Goal: Task Accomplishment & Management: Manage account settings

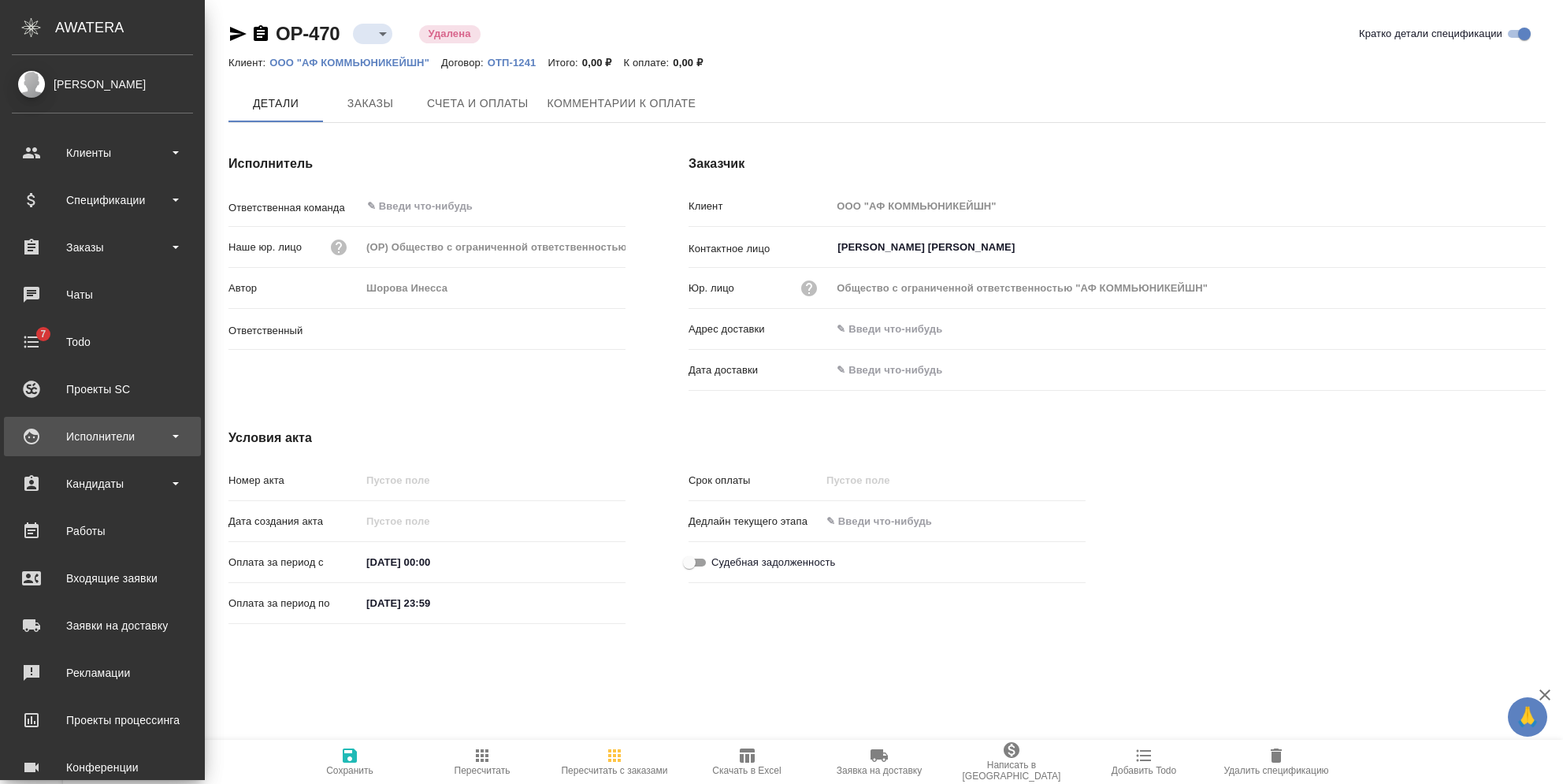
click at [111, 431] on div "Исполнители" at bounding box center [102, 436] width 181 height 23
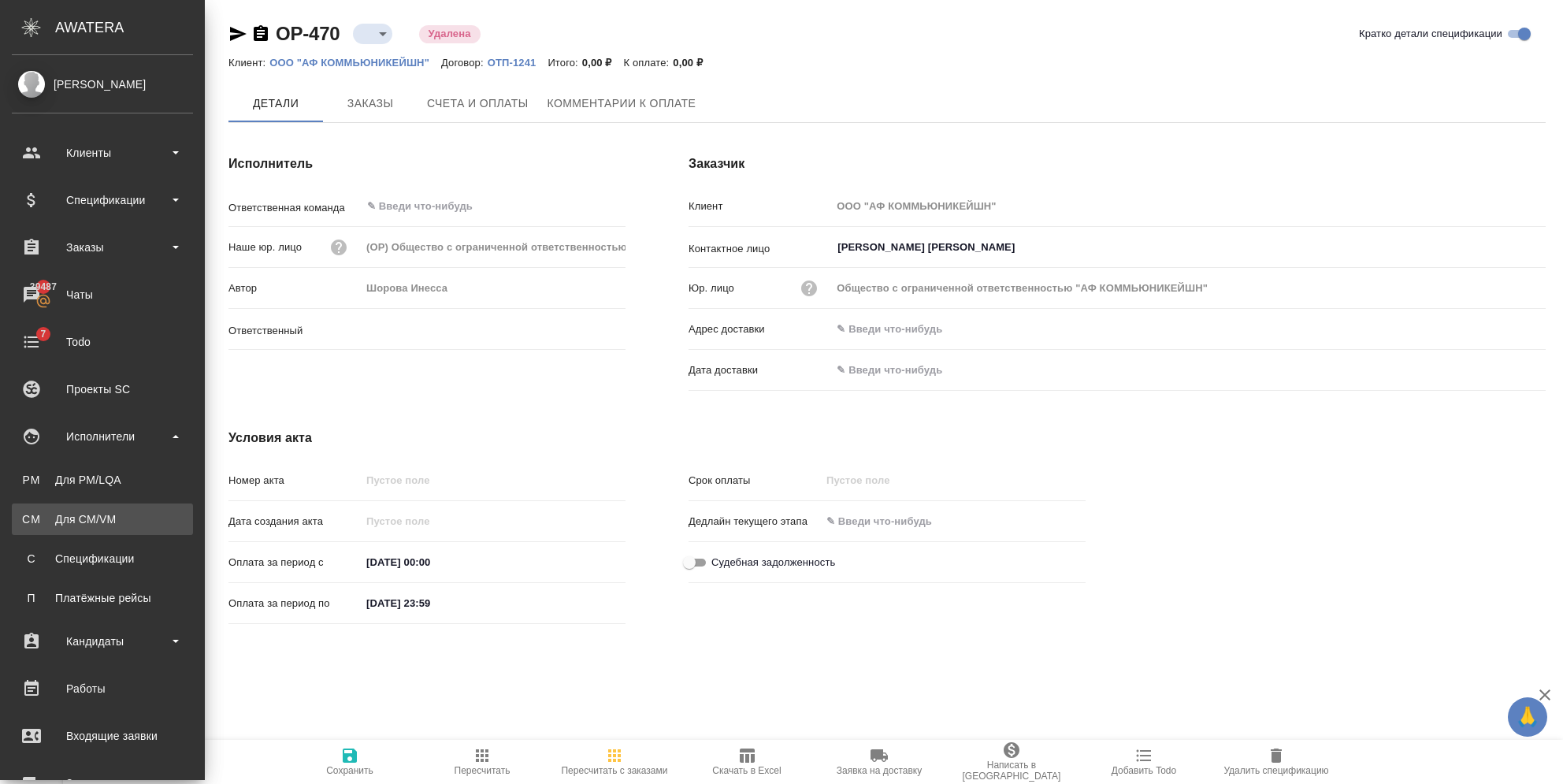
click at [101, 528] on link "CM Для CM/VM" at bounding box center [102, 519] width 181 height 32
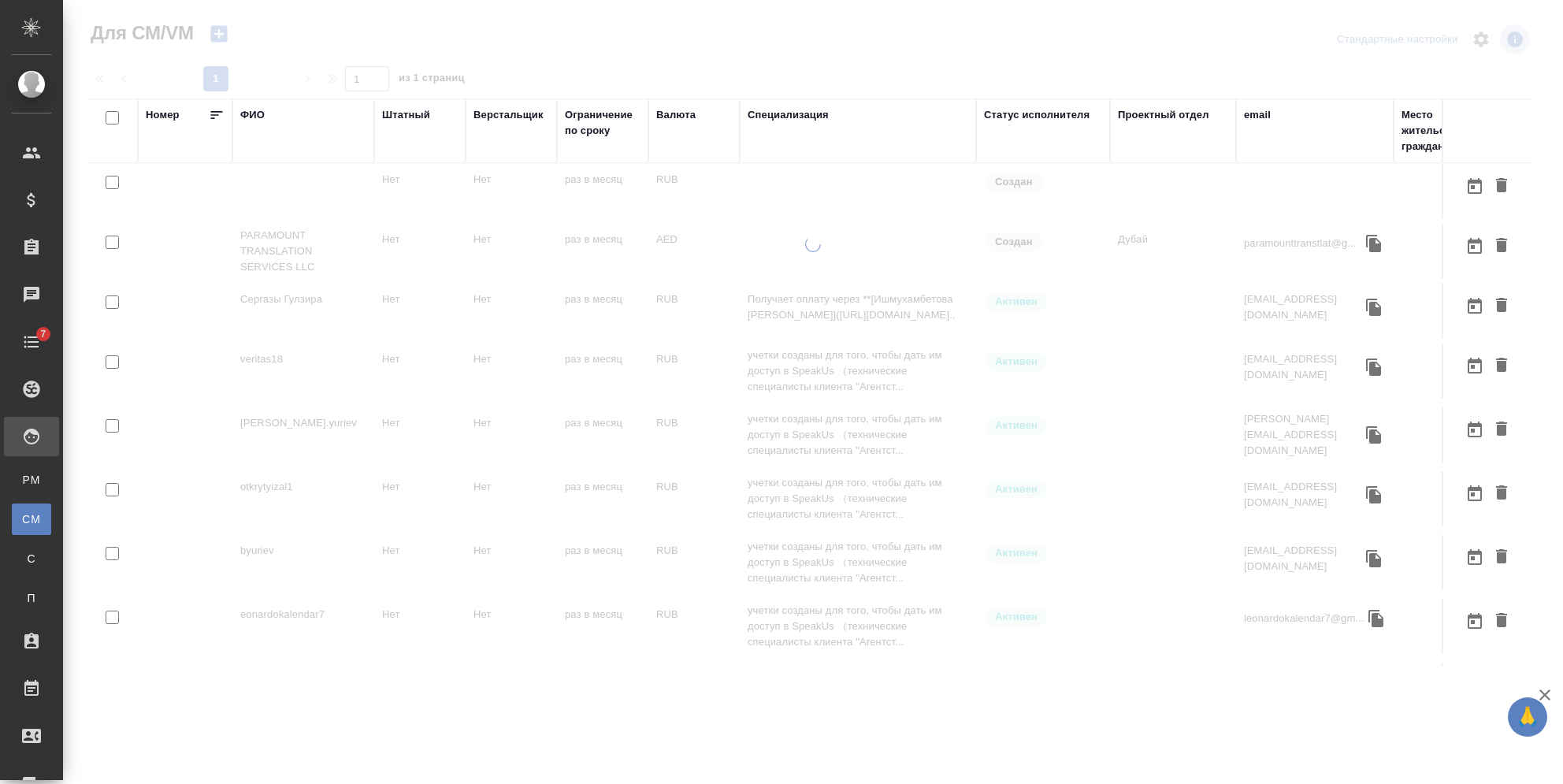
click at [255, 118] on div "ФИО" at bounding box center [252, 114] width 24 height 16
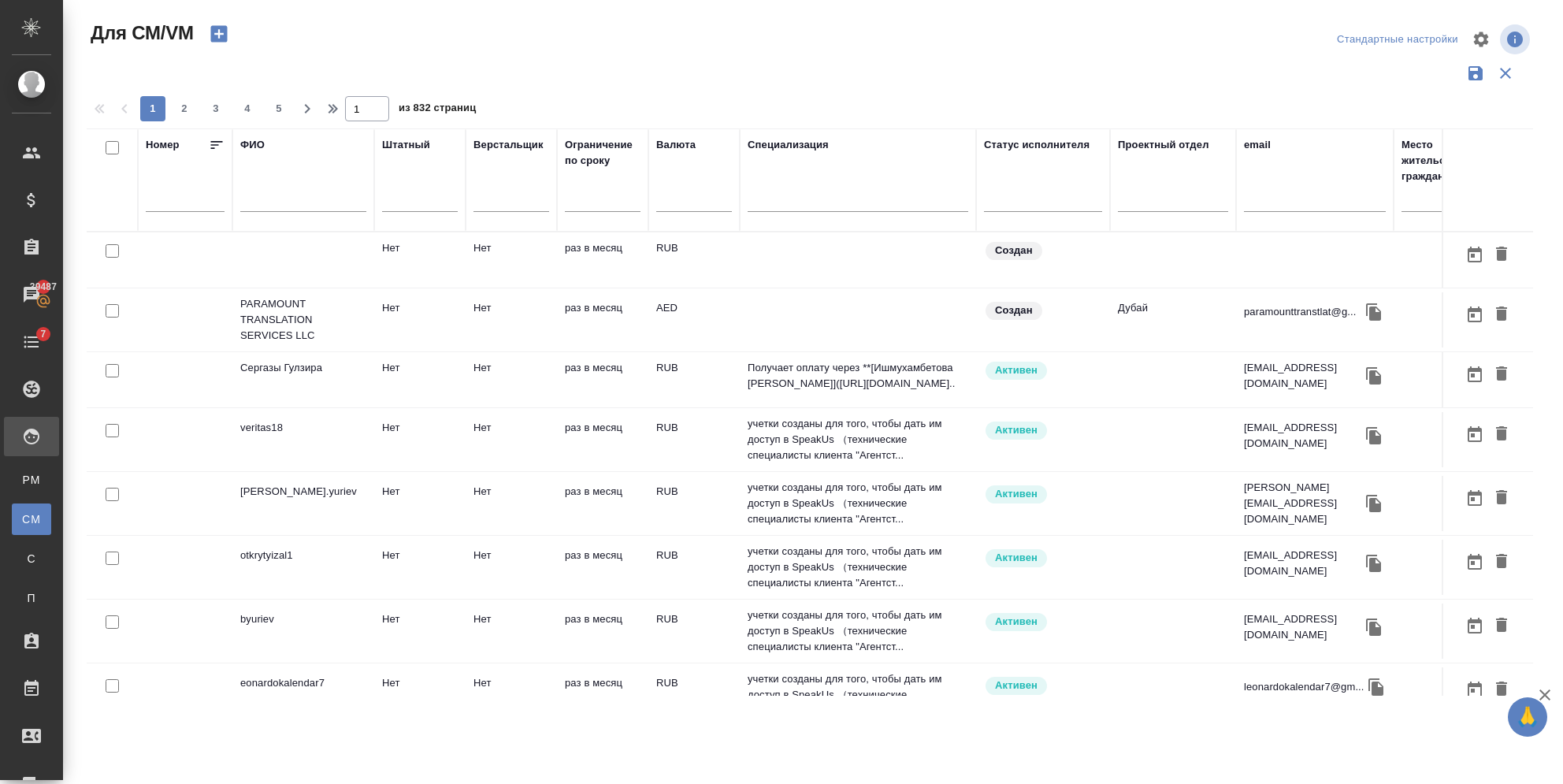
click at [271, 210] on input "text" at bounding box center [303, 202] width 126 height 20
type input "король"
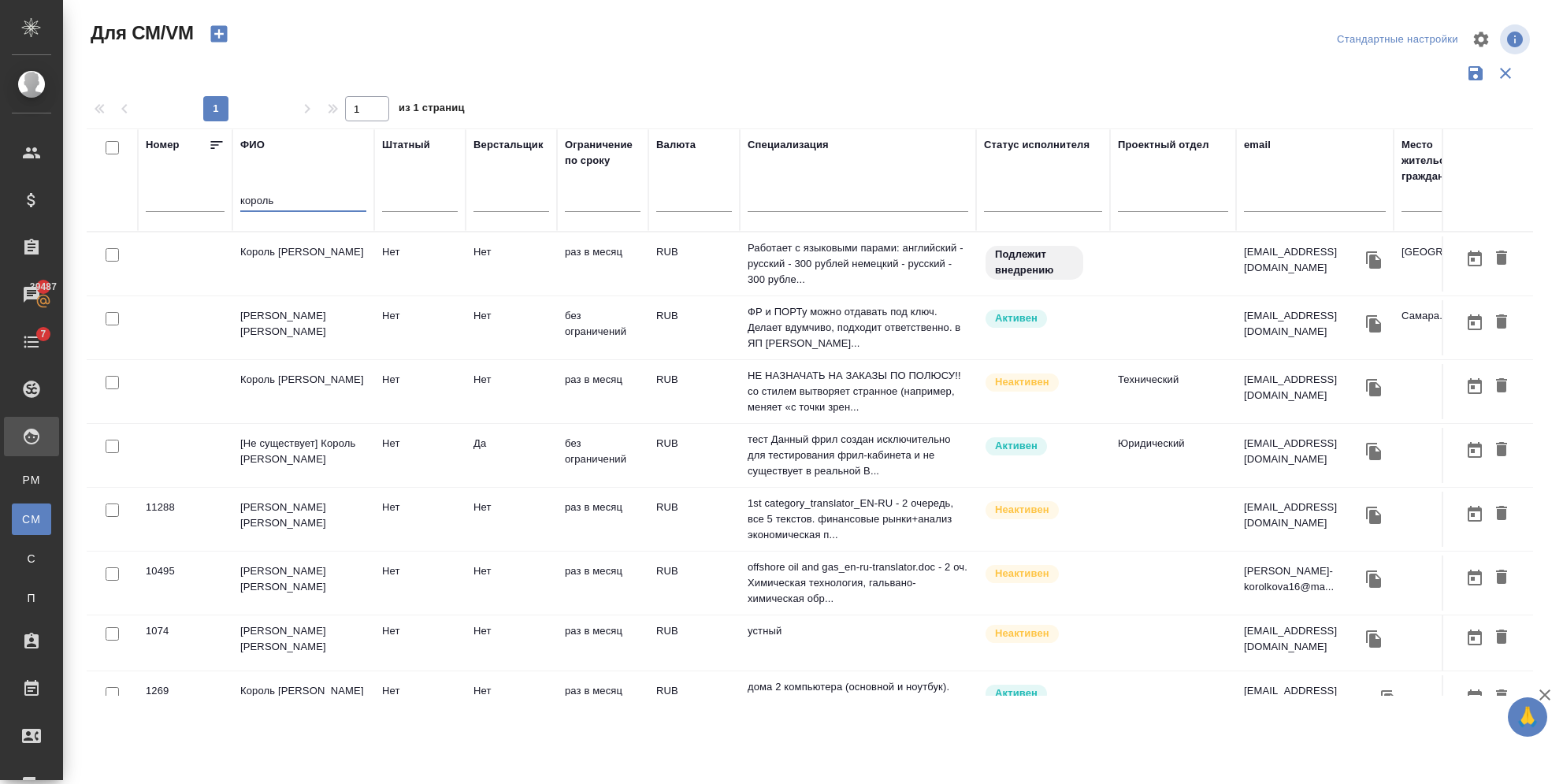
click at [262, 291] on td "[Не существует] Король Артур" at bounding box center [303, 264] width 142 height 55
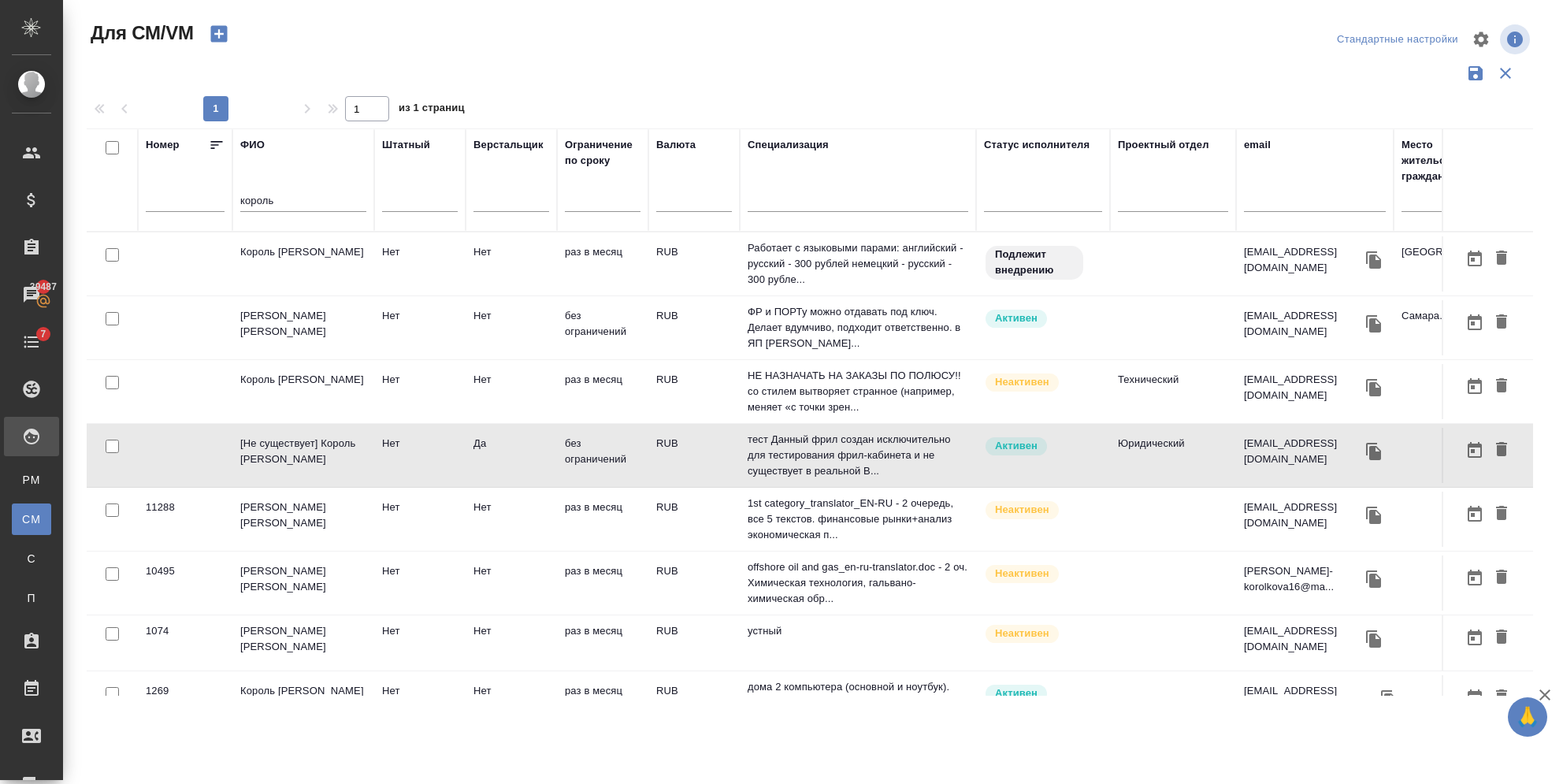
click at [262, 291] on td "[Не существует] Король Артур" at bounding box center [303, 264] width 142 height 55
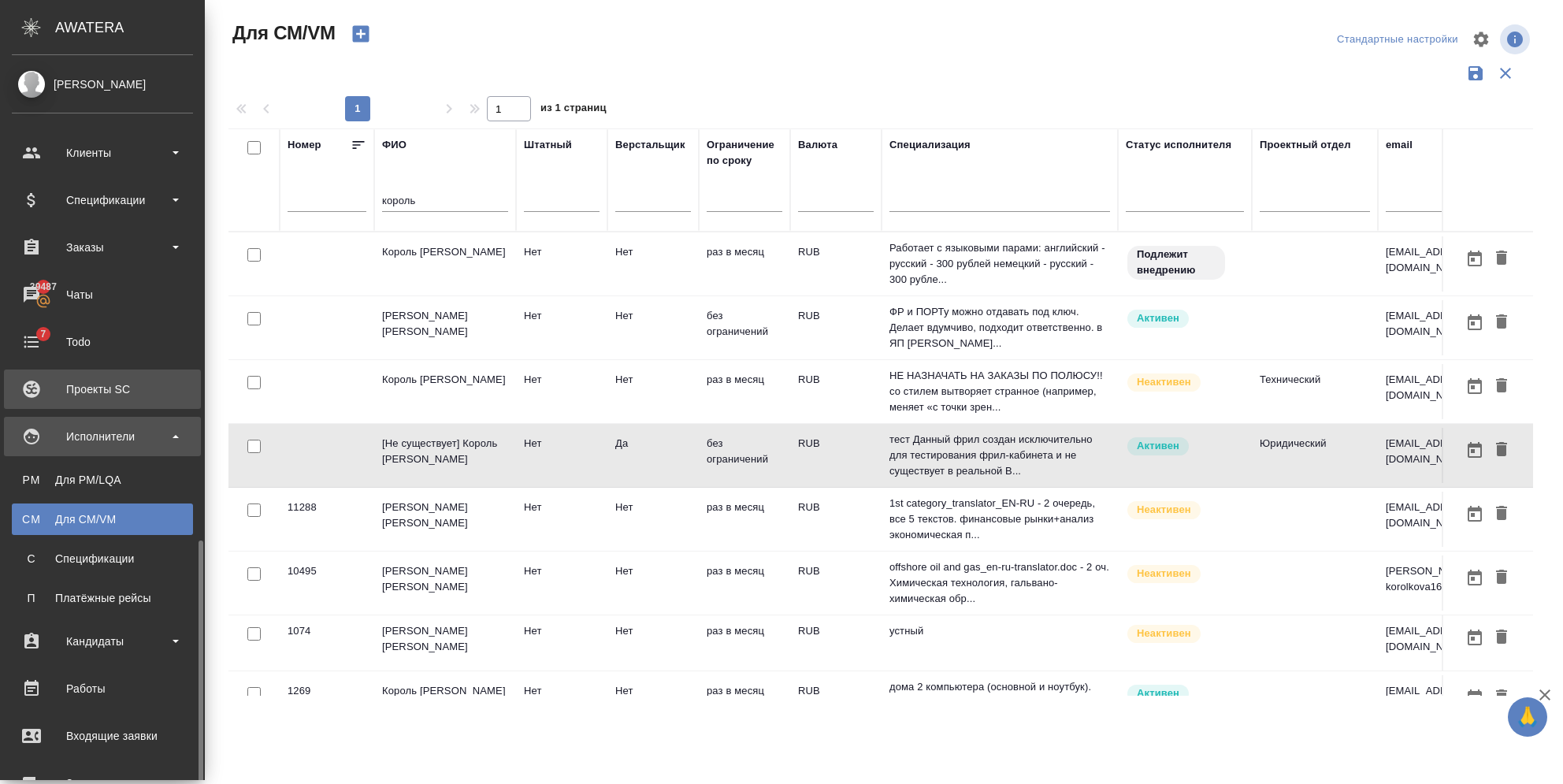
scroll to position [282, 0]
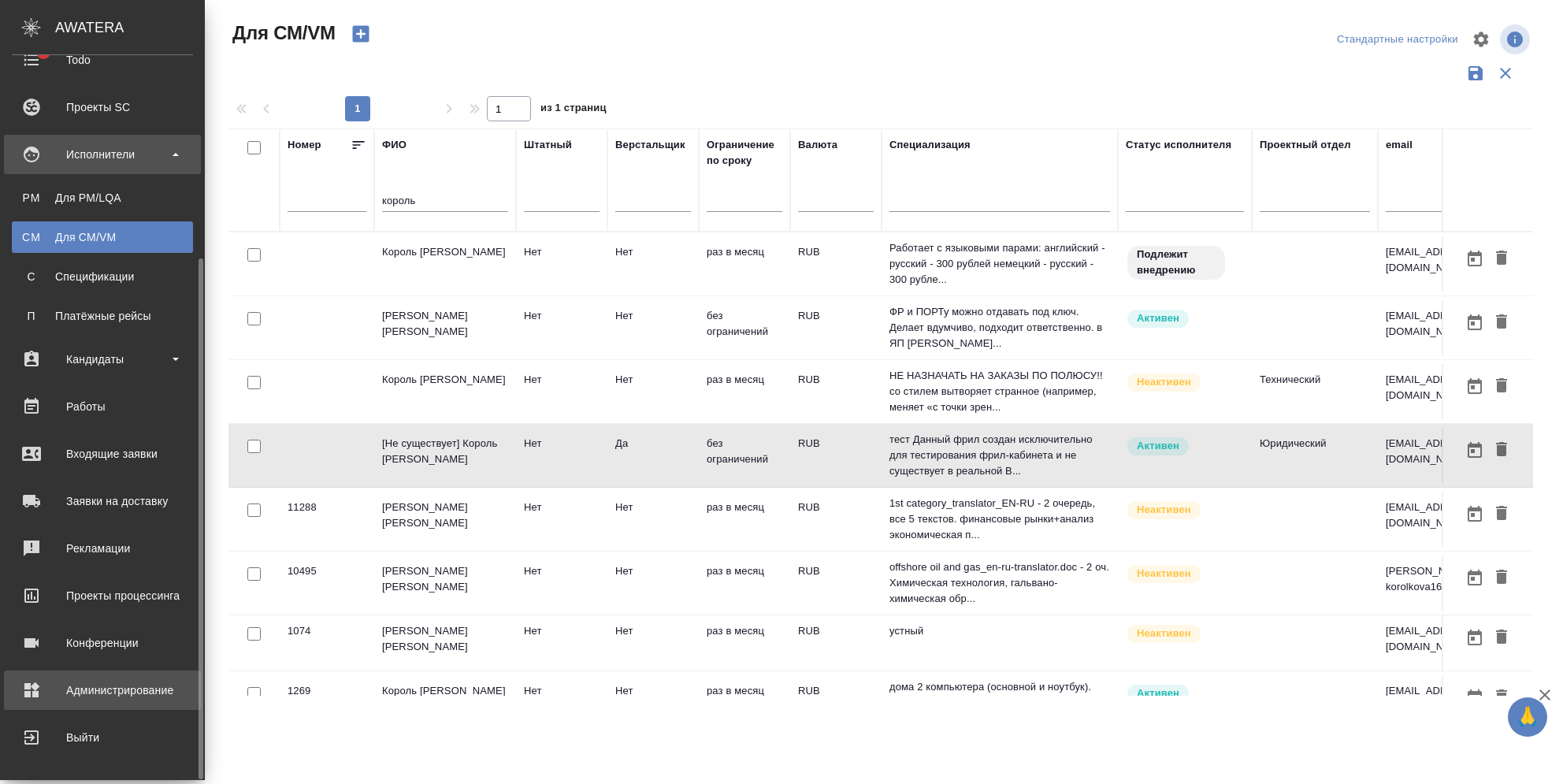
drag, startPoint x: 63, startPoint y: 680, endPoint x: 229, endPoint y: 660, distance: 167.2
click at [63, 680] on div "Администрирование" at bounding box center [102, 690] width 181 height 23
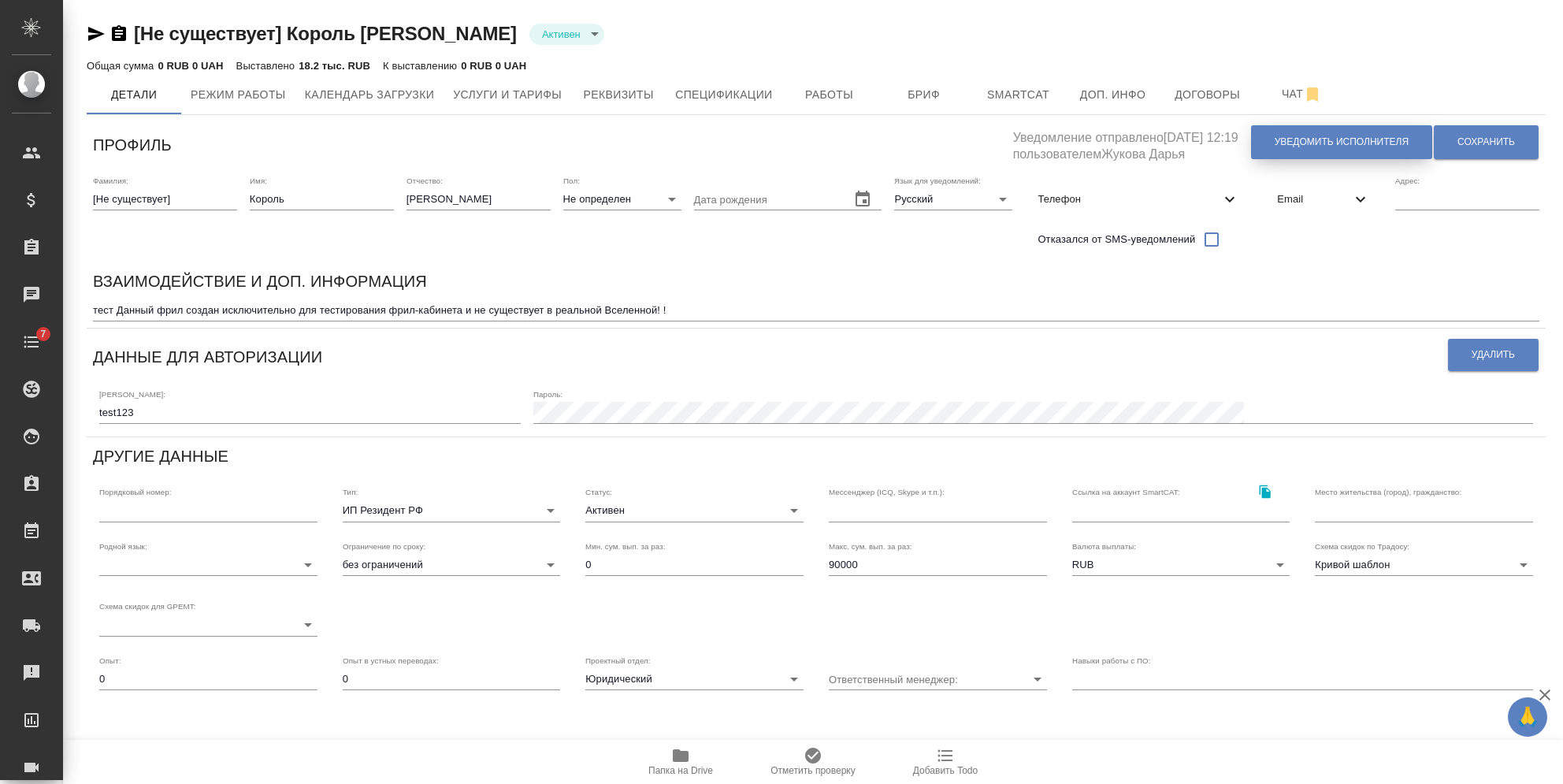
click at [1313, 148] on span "Уведомить исполнителя" at bounding box center [1341, 142] width 134 height 13
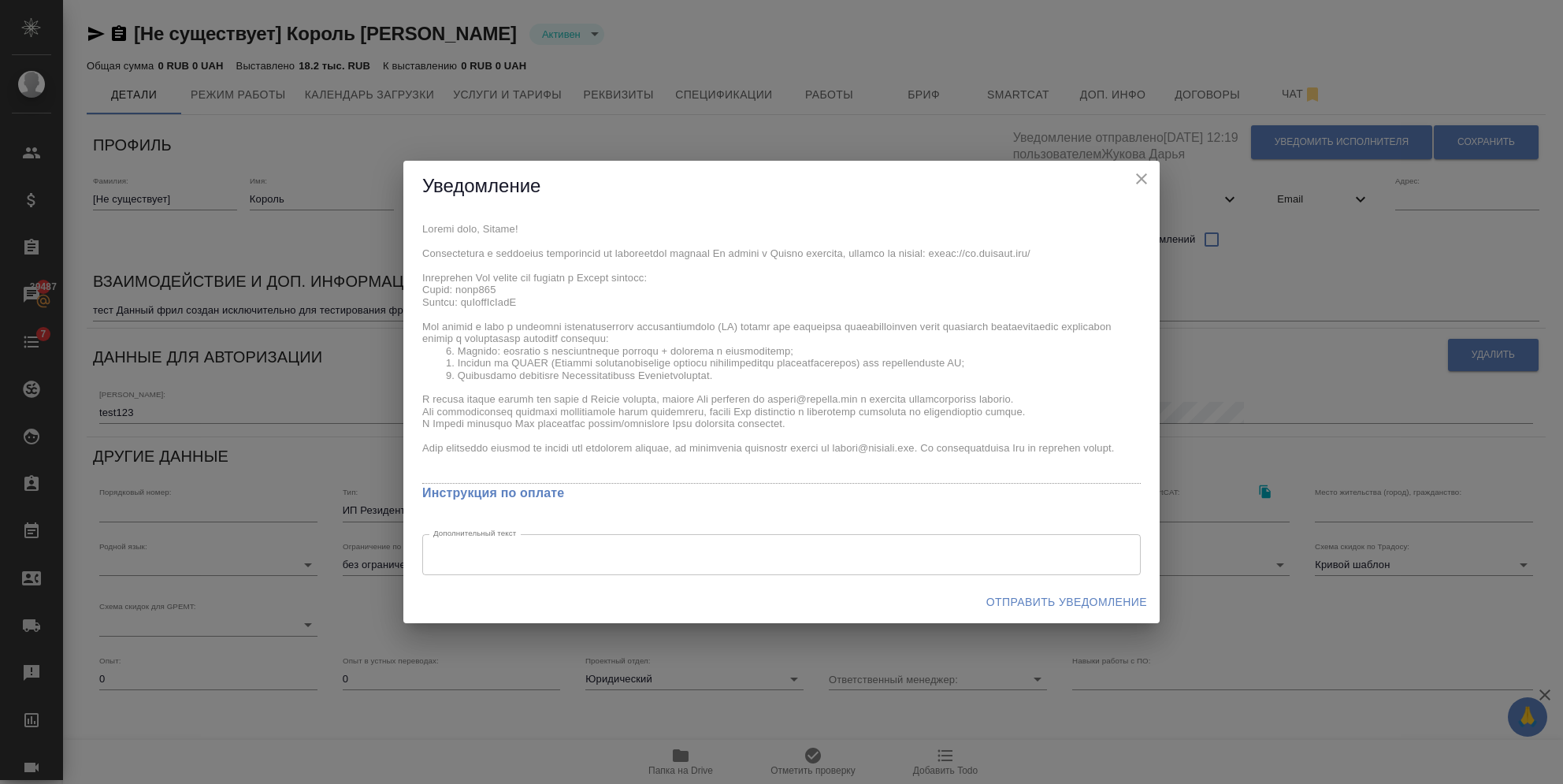
click at [1027, 604] on span "Отправить уведомление" at bounding box center [1066, 602] width 160 height 20
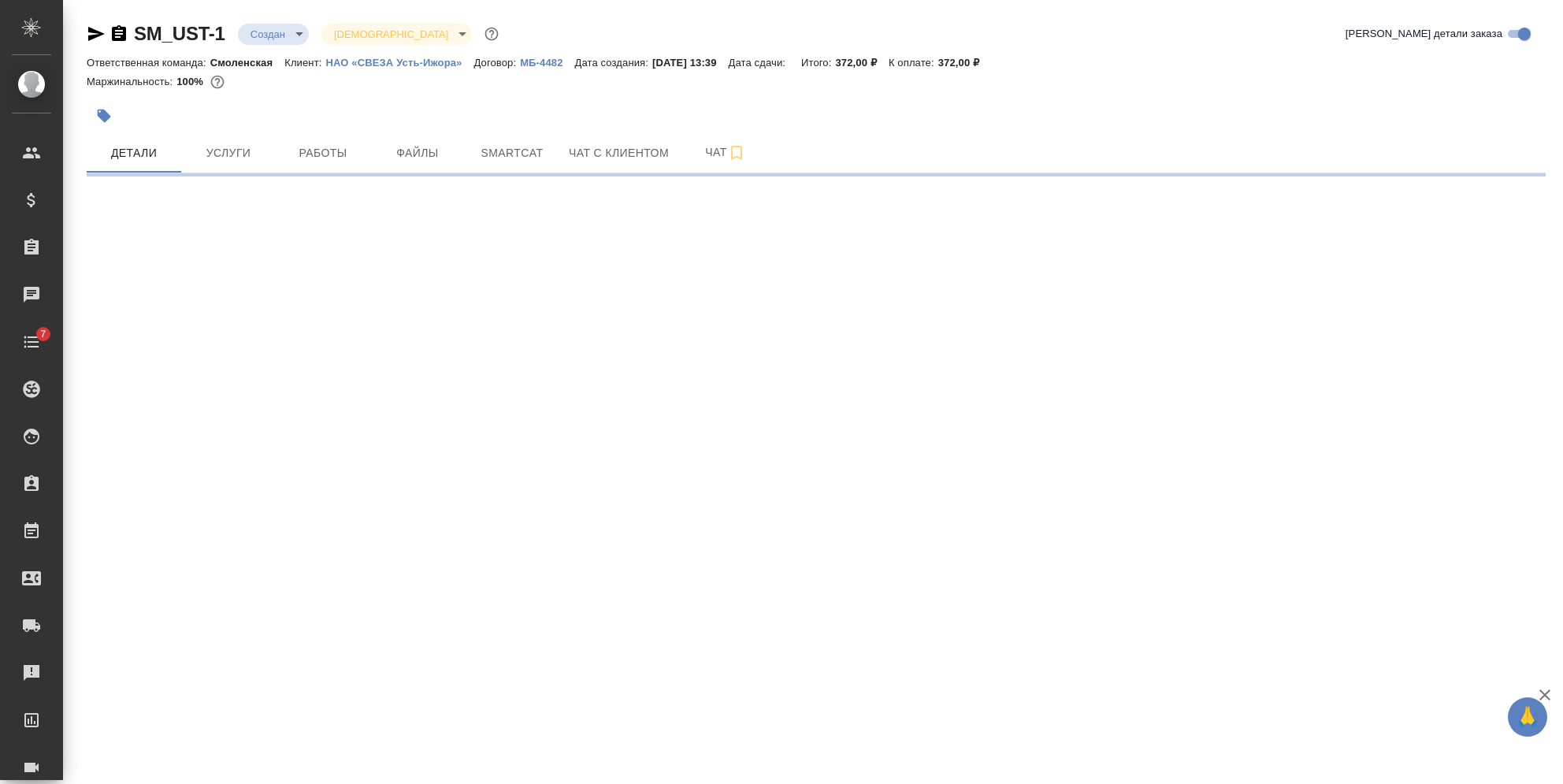
select select "RU"
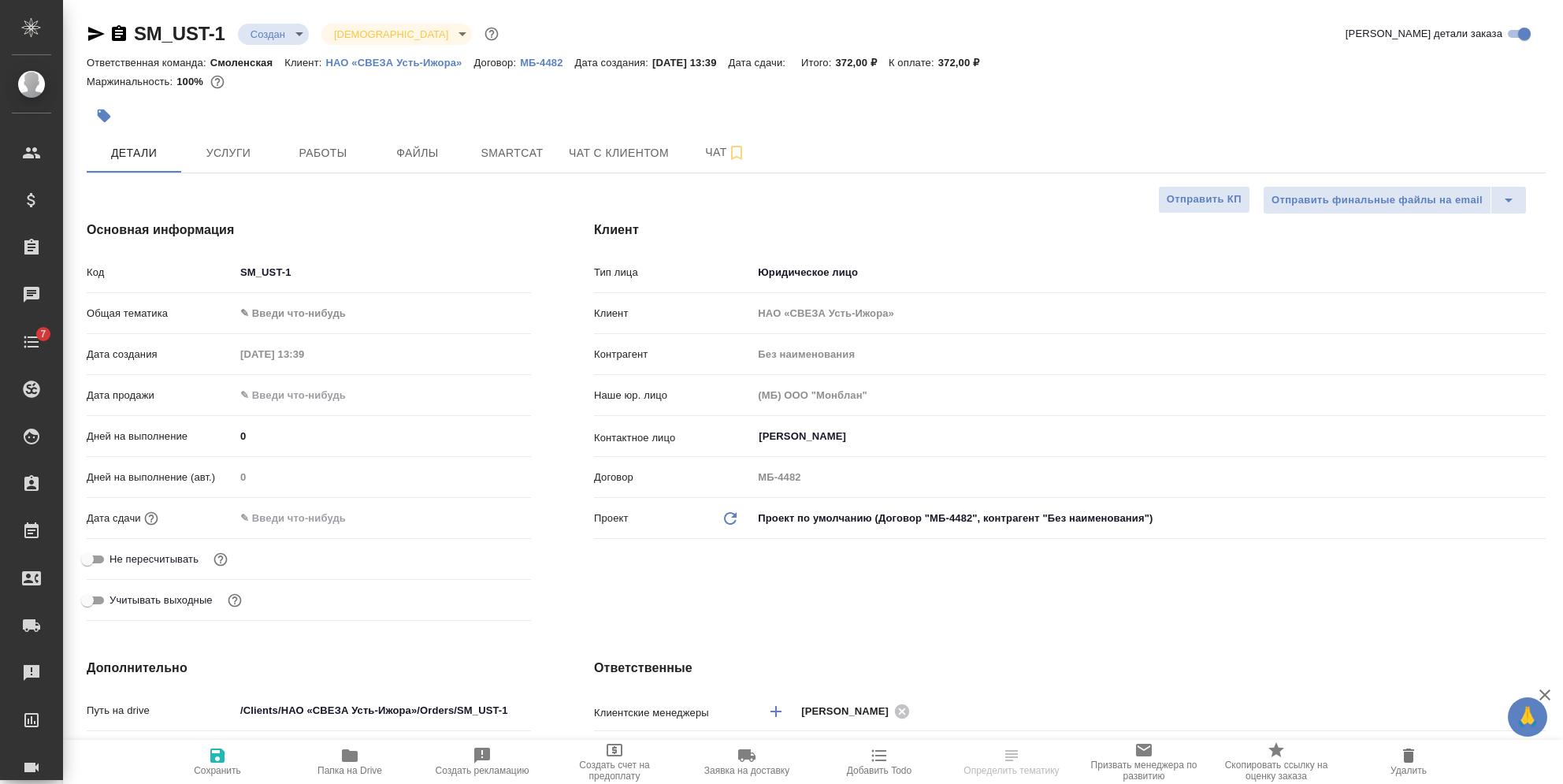
type textarea "x"
click at [120, 32] on icon "button" at bounding box center [119, 33] width 14 height 16
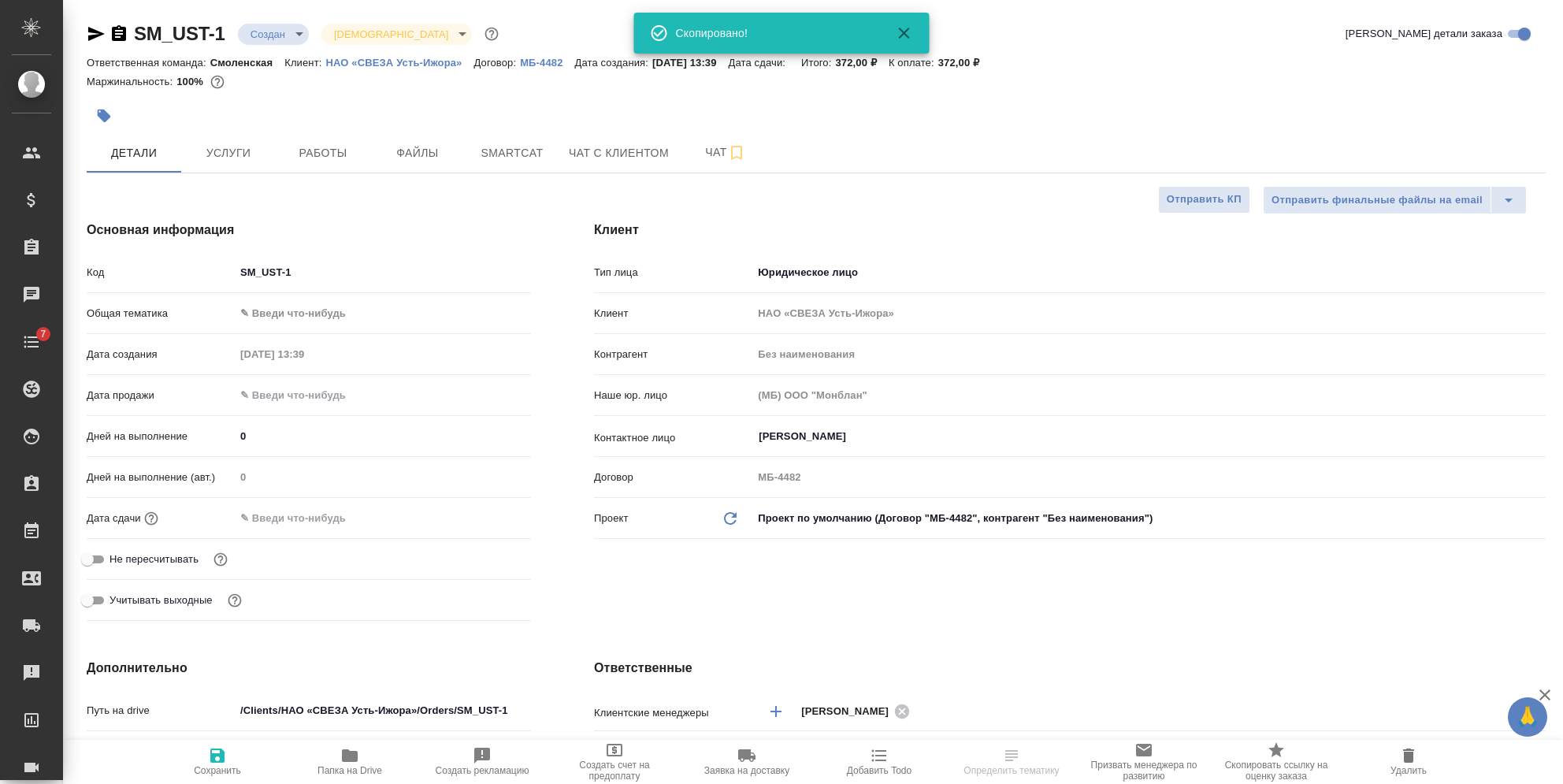
type textarea "x"
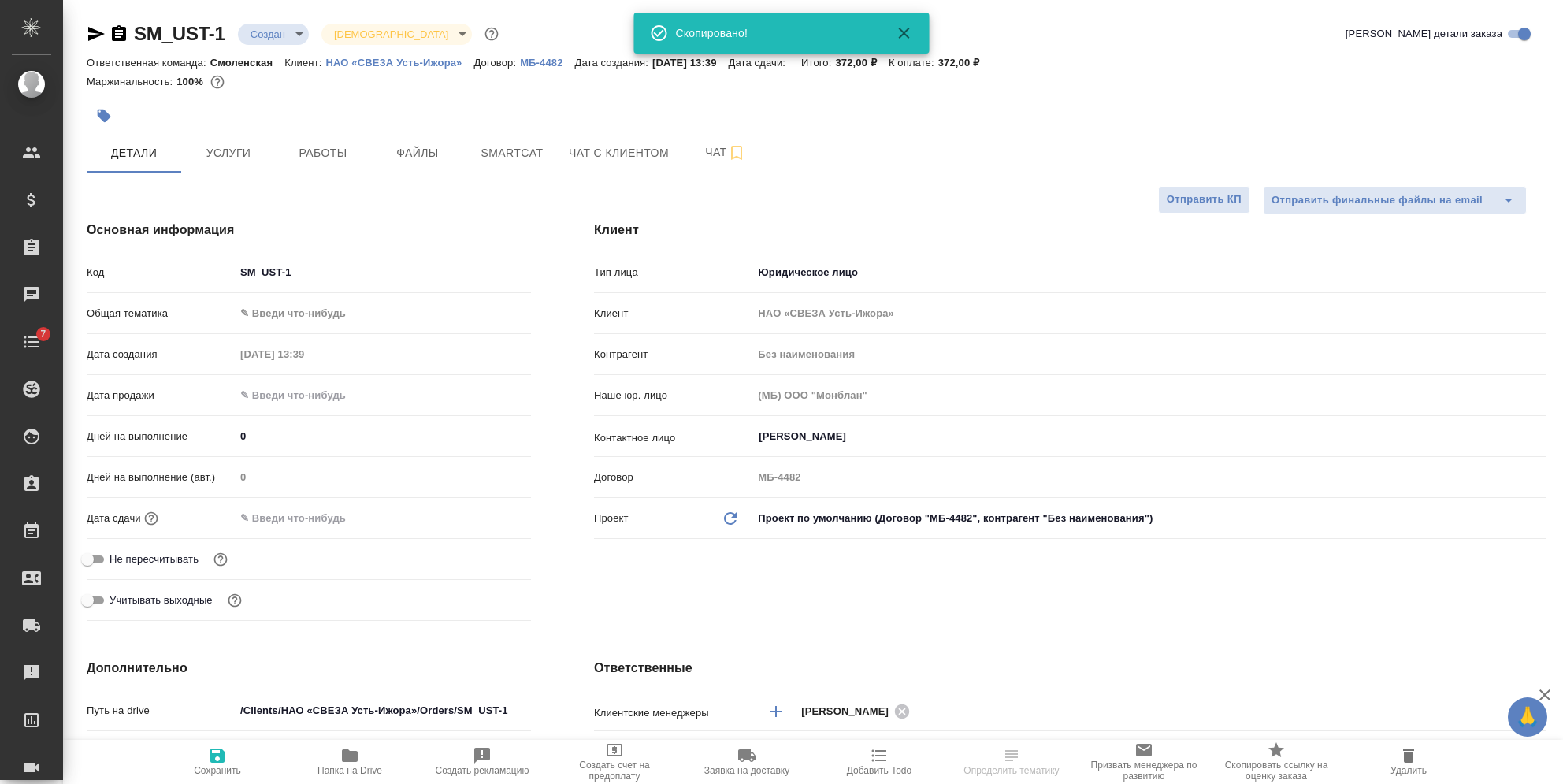
type textarea "x"
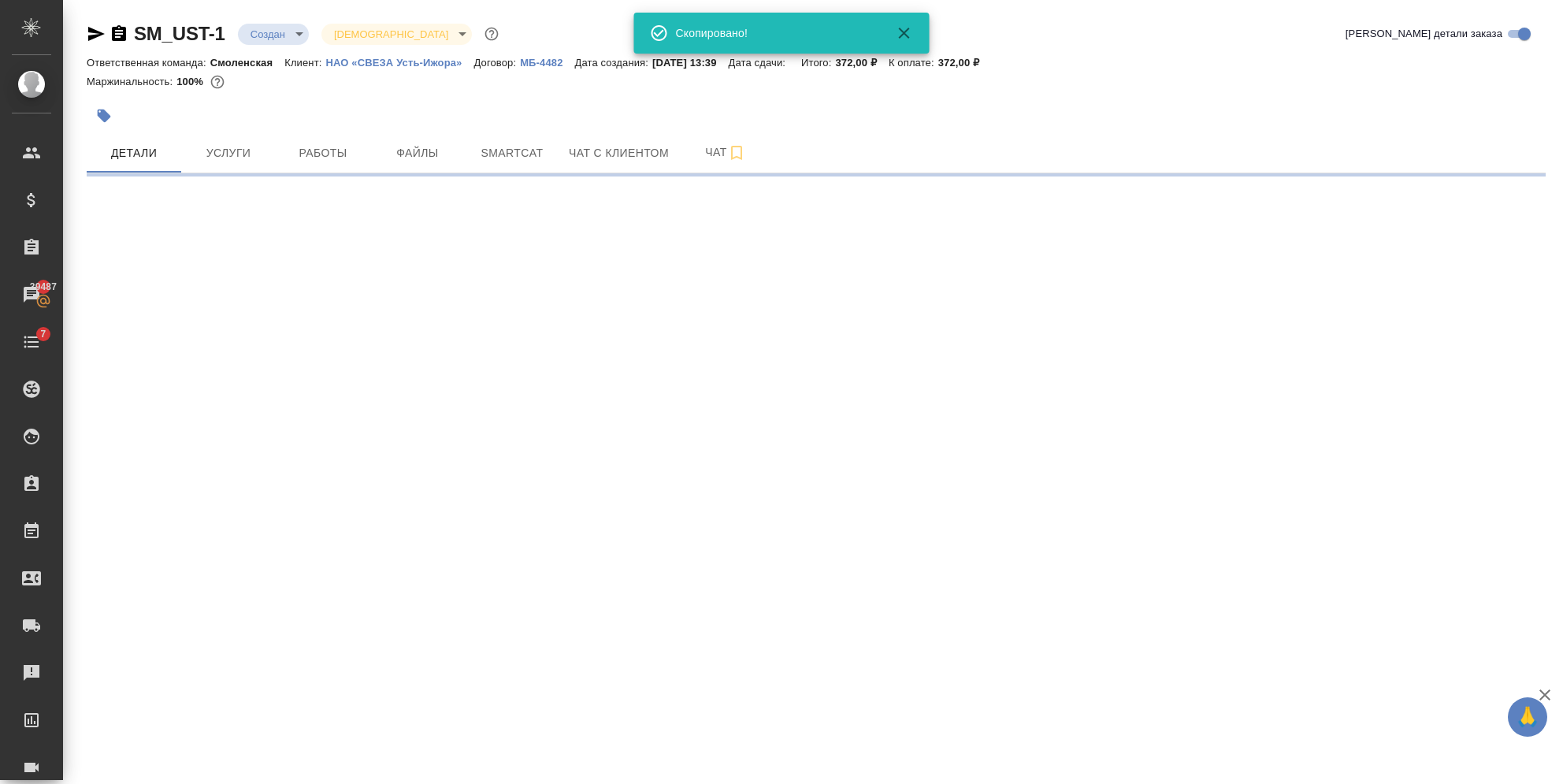
select select "RU"
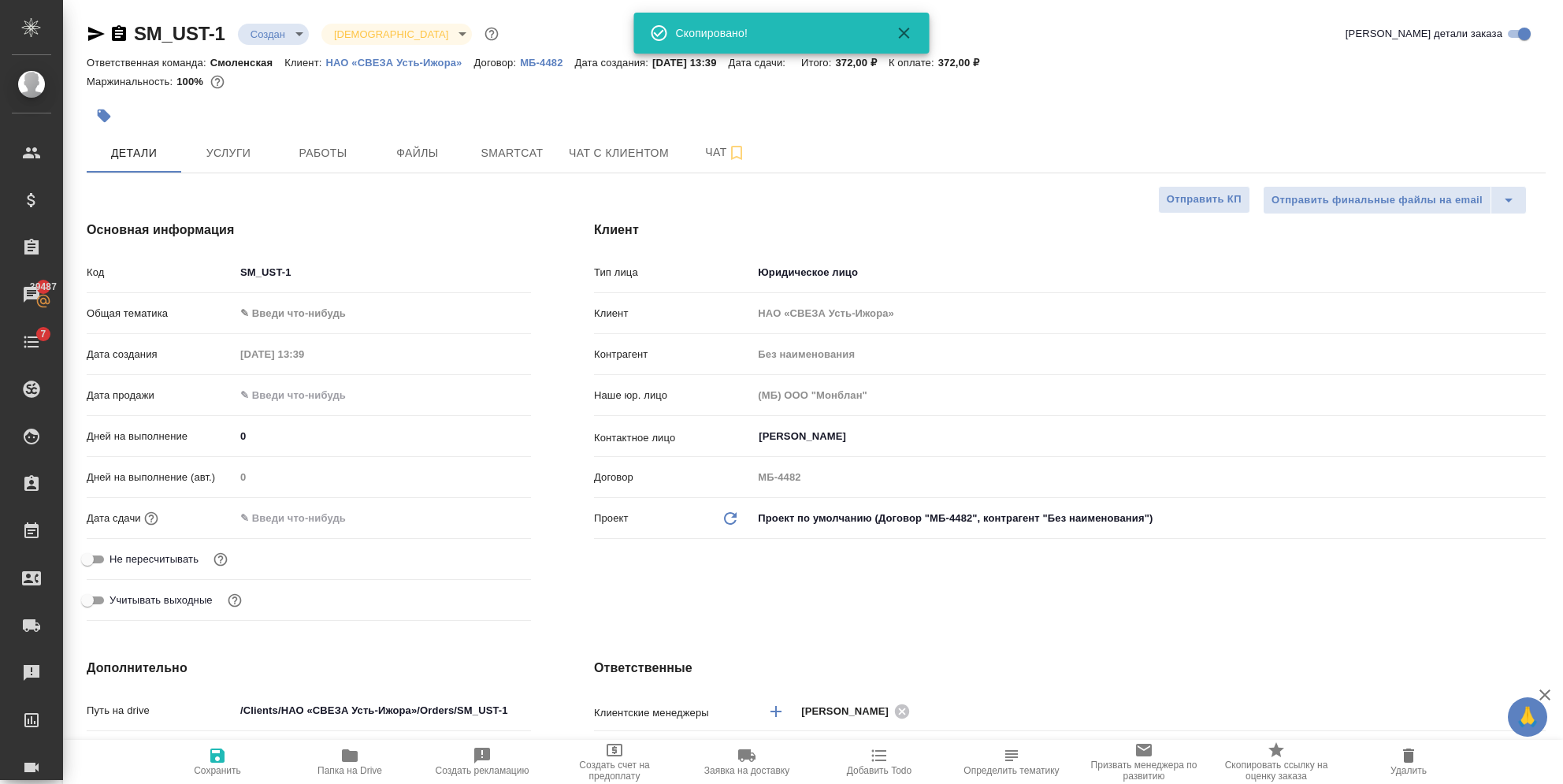
type textarea "x"
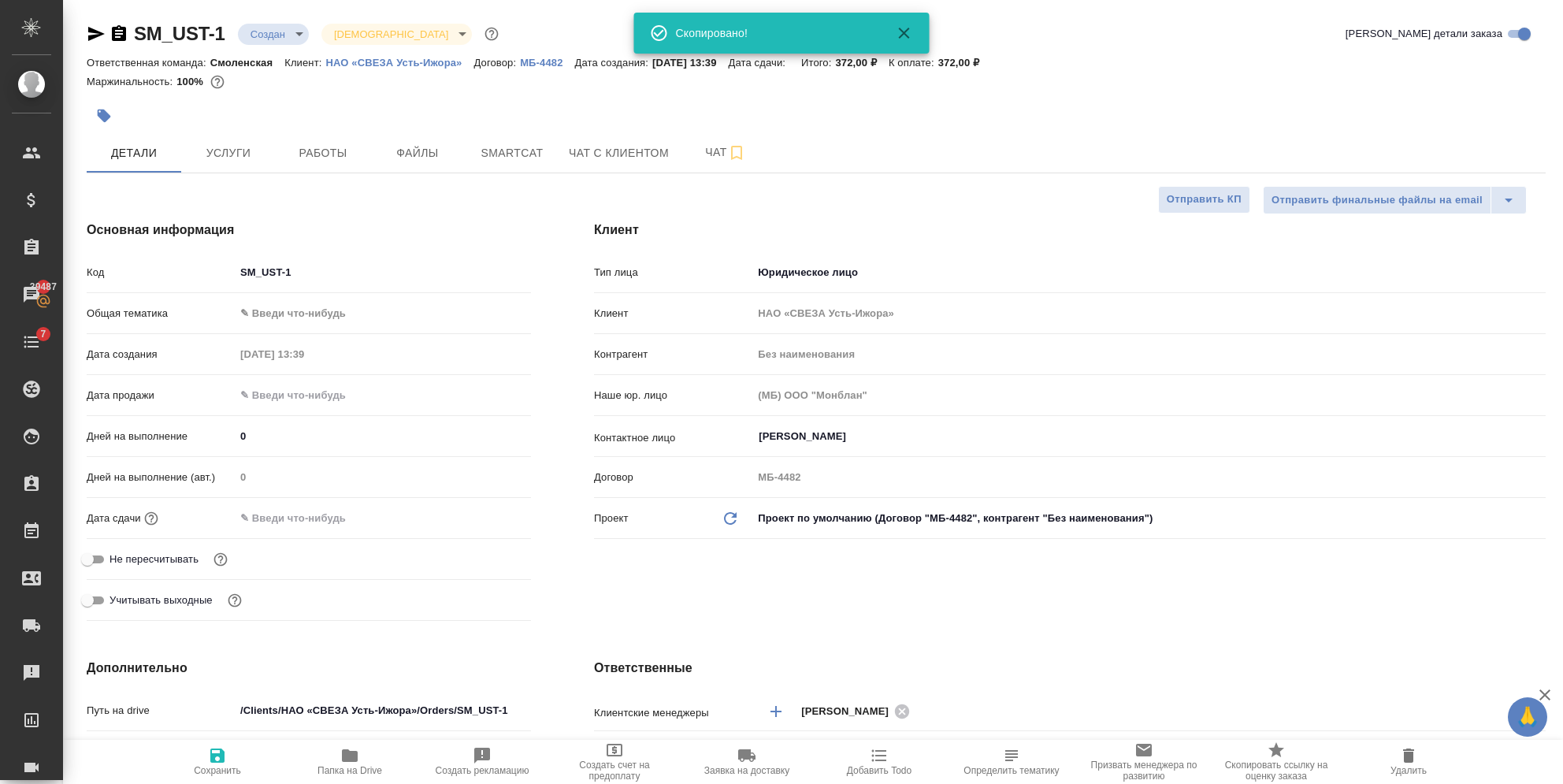
type textarea "x"
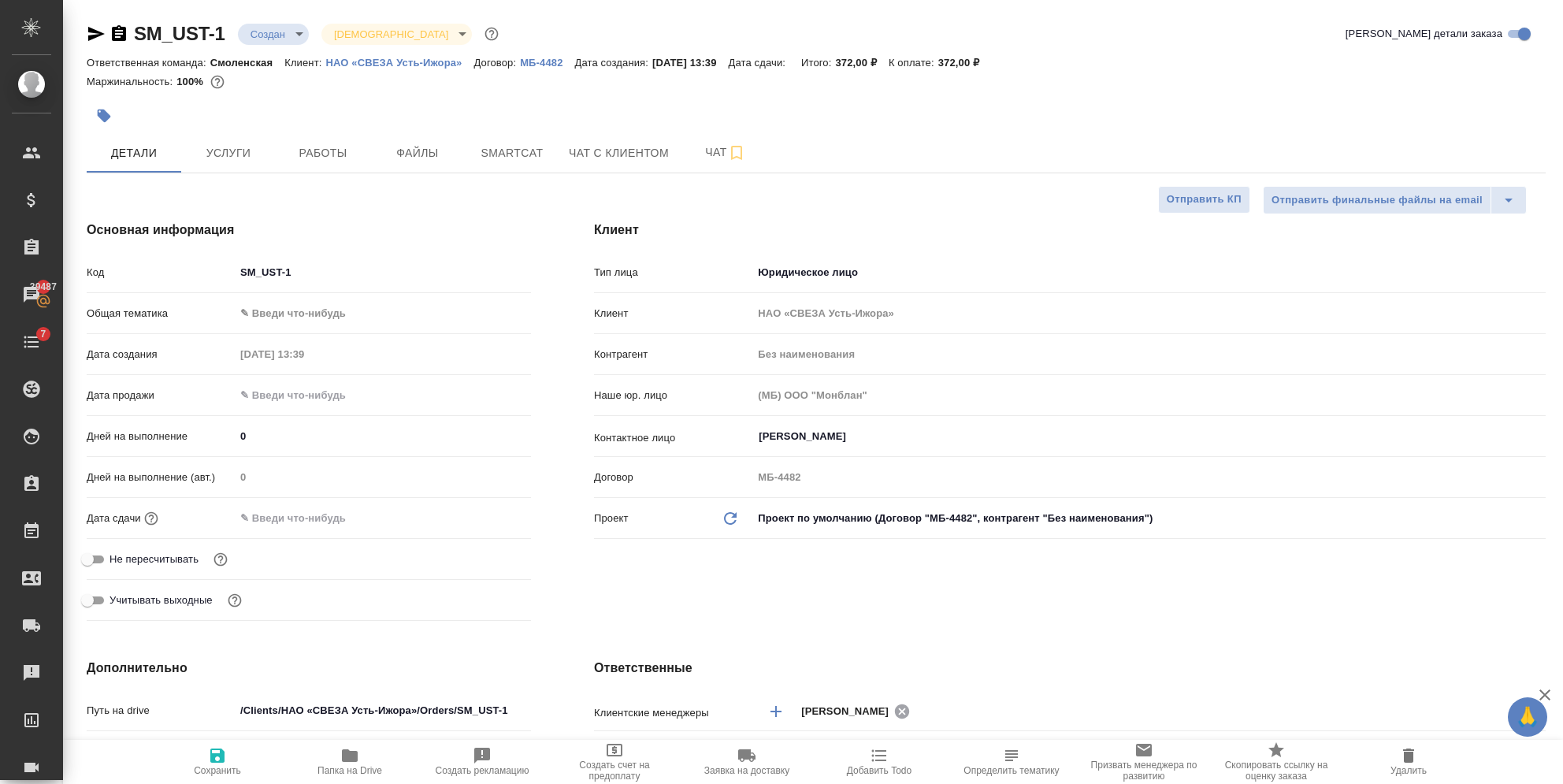
type textarea "x"
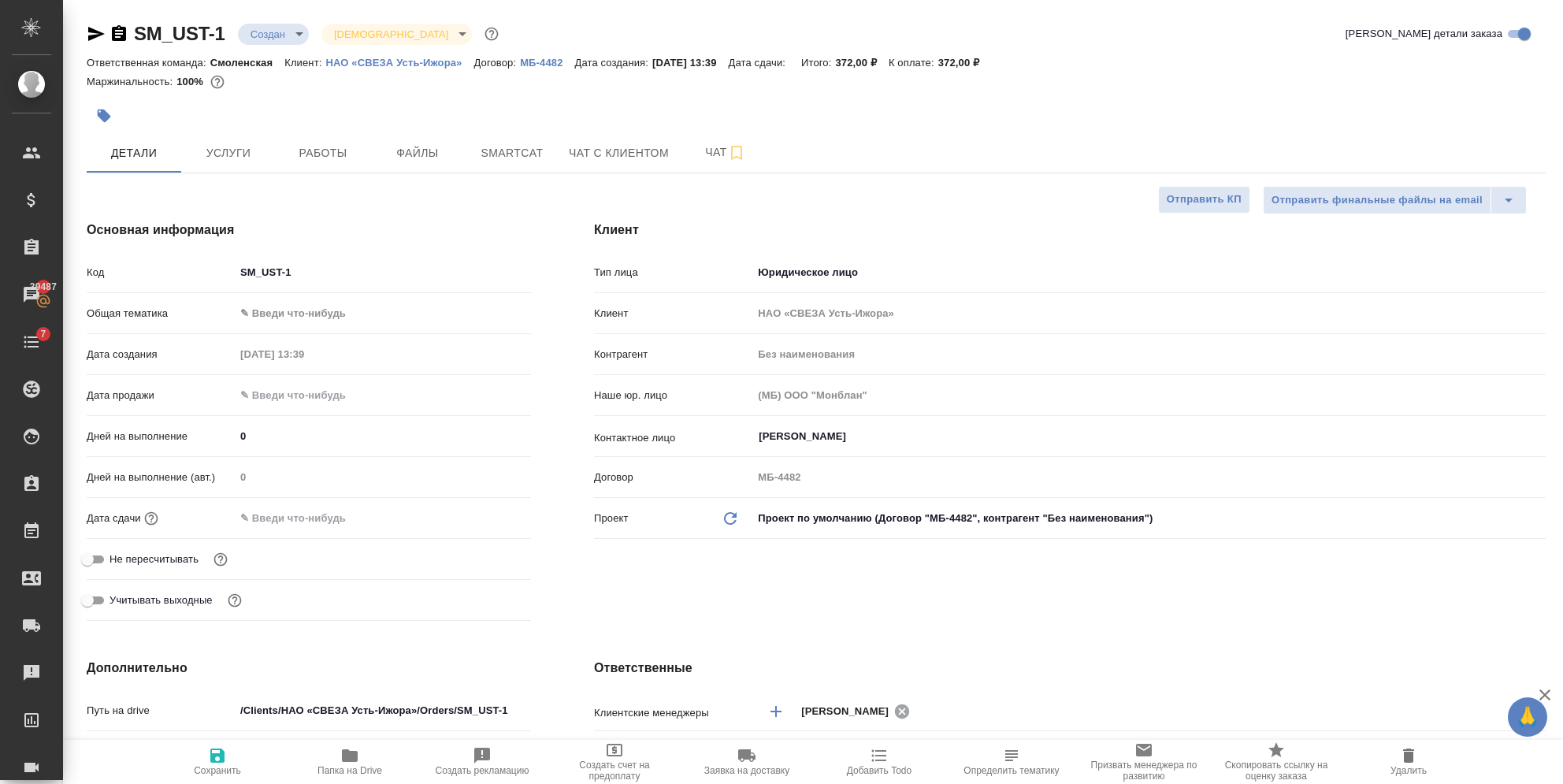
type textarea "x"
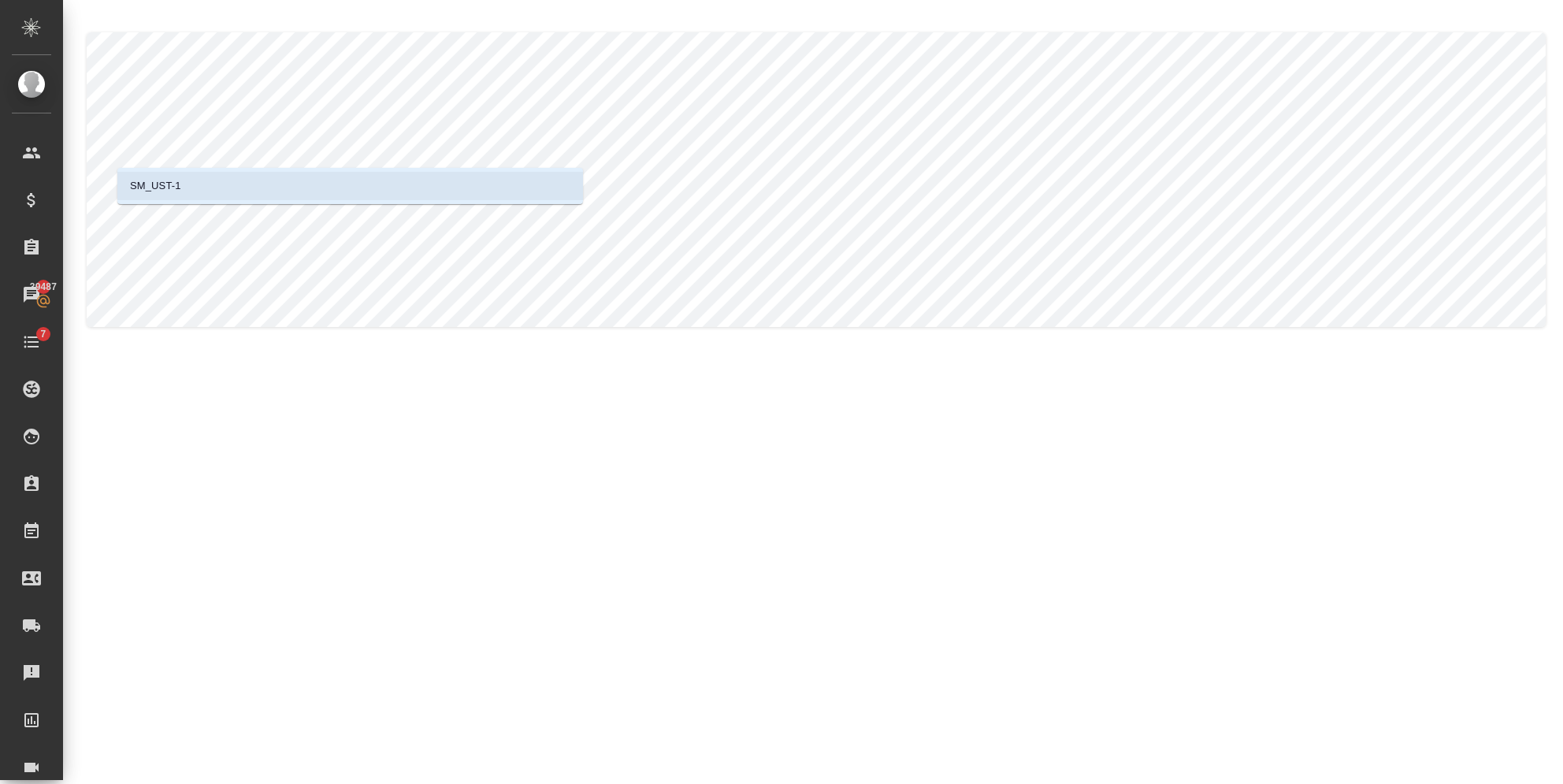
click at [210, 190] on li "SM_UST-1" at bounding box center [351, 186] width 466 height 28
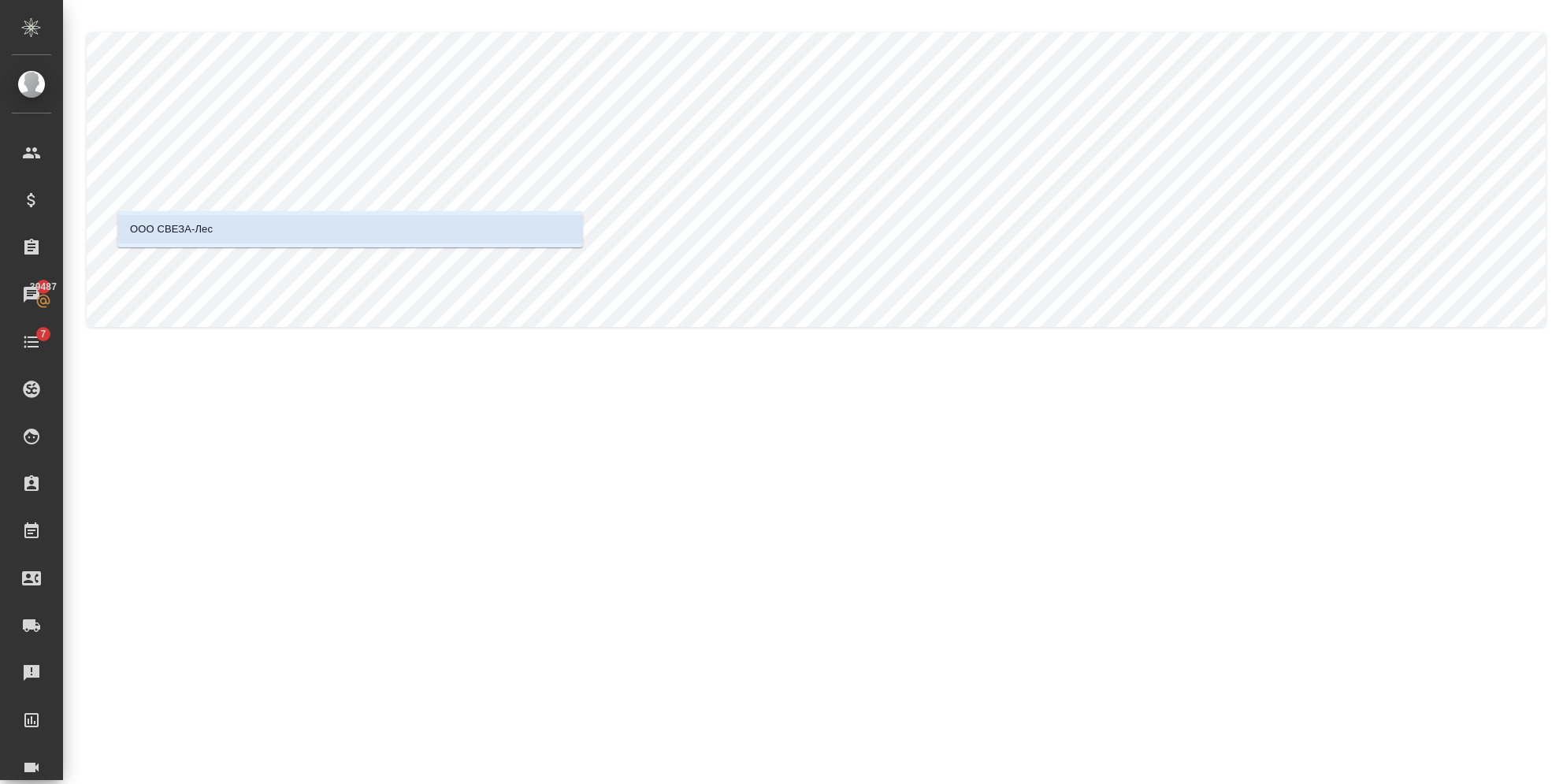
click at [271, 233] on li "ООО СВЕЗА-Лес" at bounding box center [351, 230] width 466 height 28
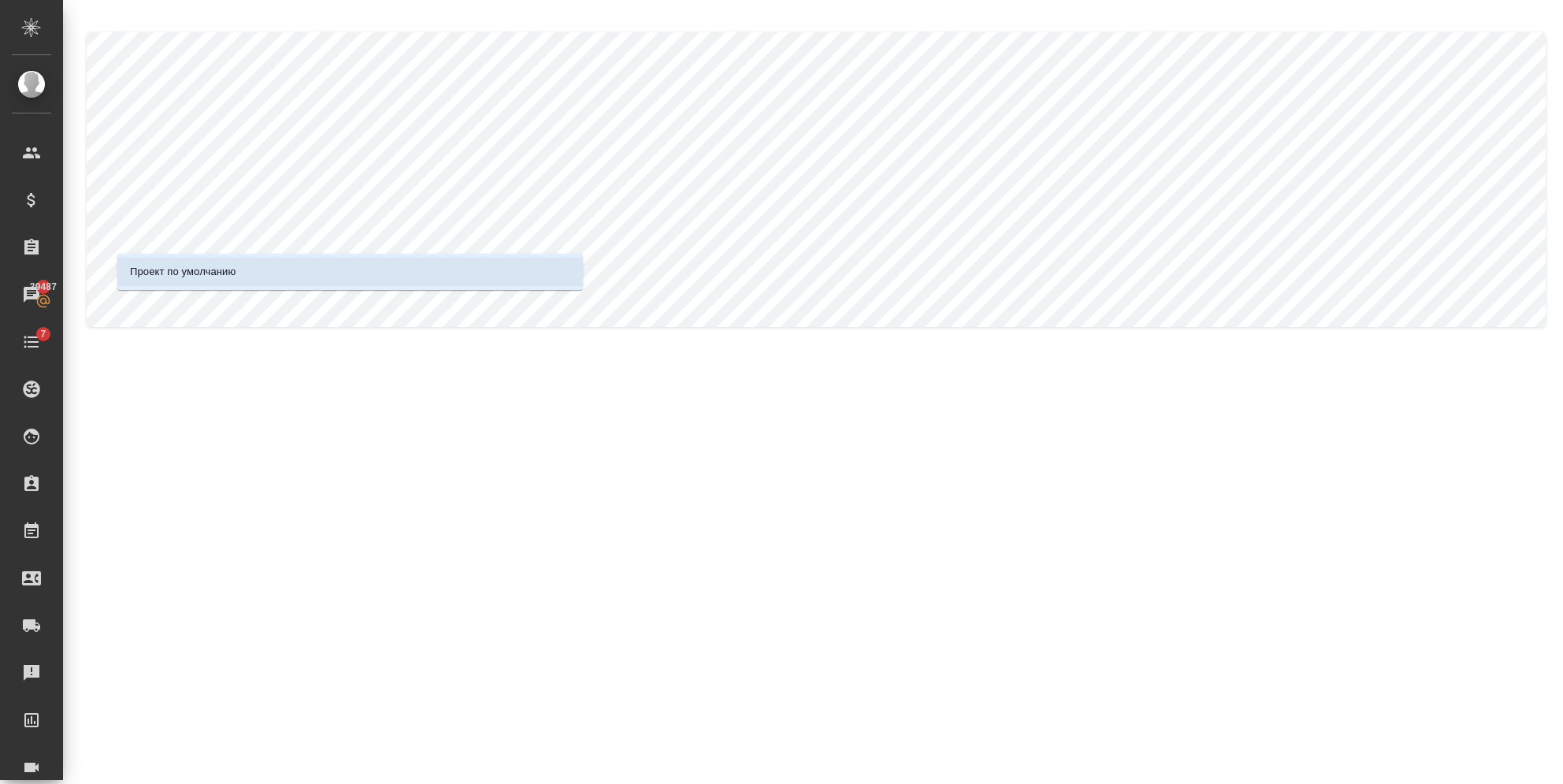
click at [198, 276] on p "Проект по умолчанию" at bounding box center [183, 271] width 105 height 16
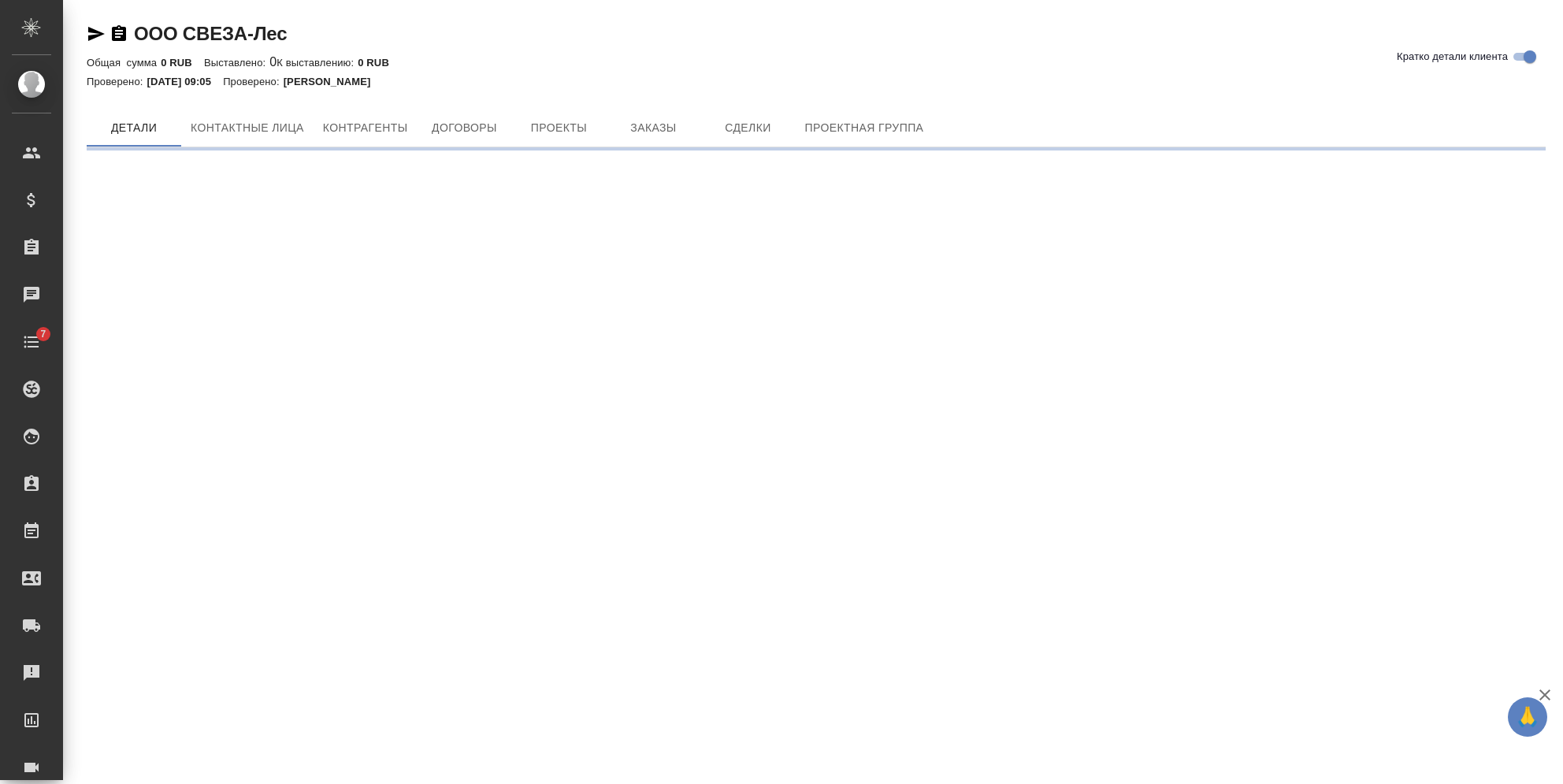
drag, startPoint x: 116, startPoint y: 37, endPoint x: 132, endPoint y: 37, distance: 16.0
click at [116, 37] on icon "button" at bounding box center [119, 33] width 19 height 19
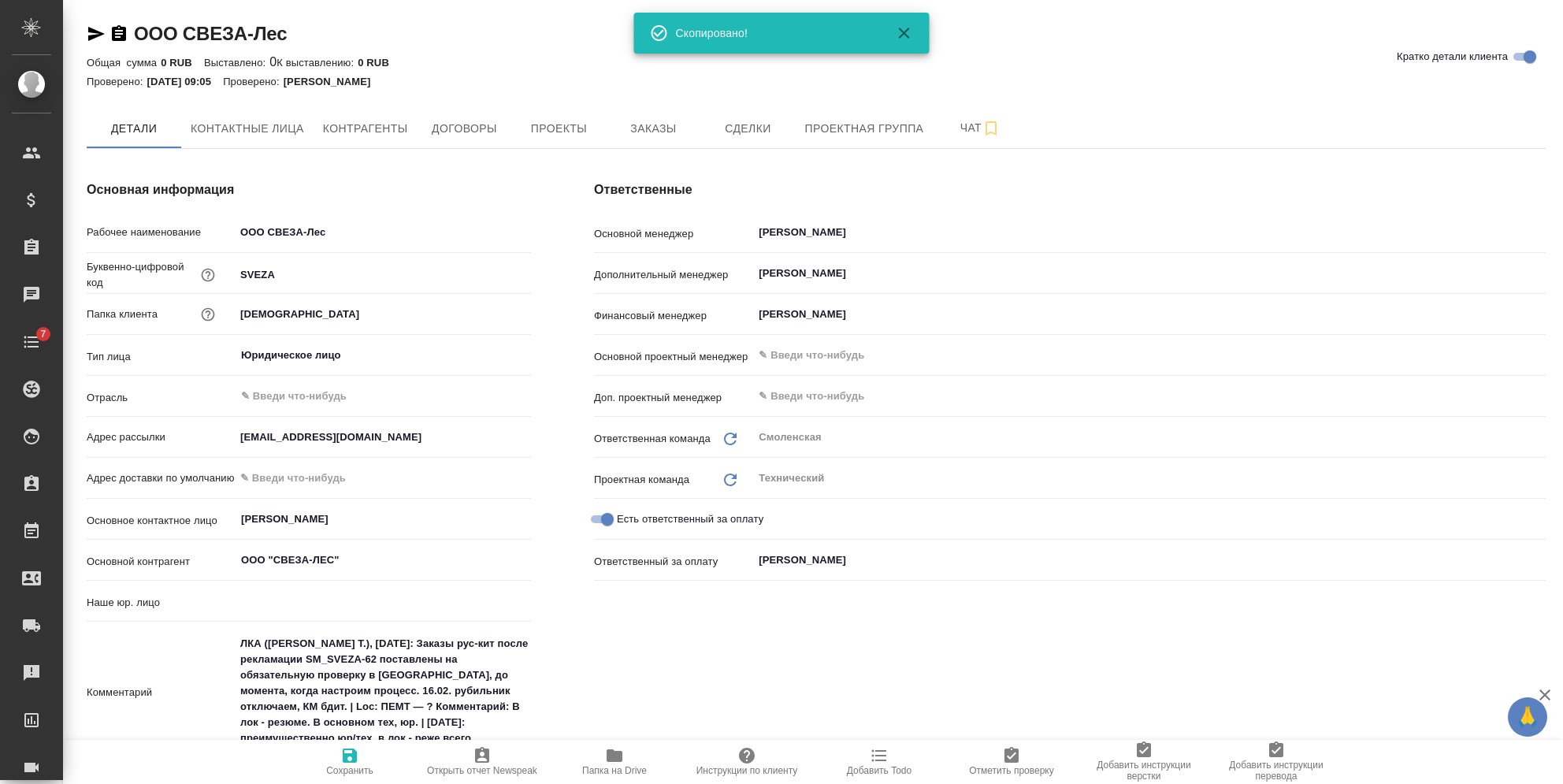
type textarea "x"
type input "(AU) Общество с ограниченной ответственностью "АЛС""
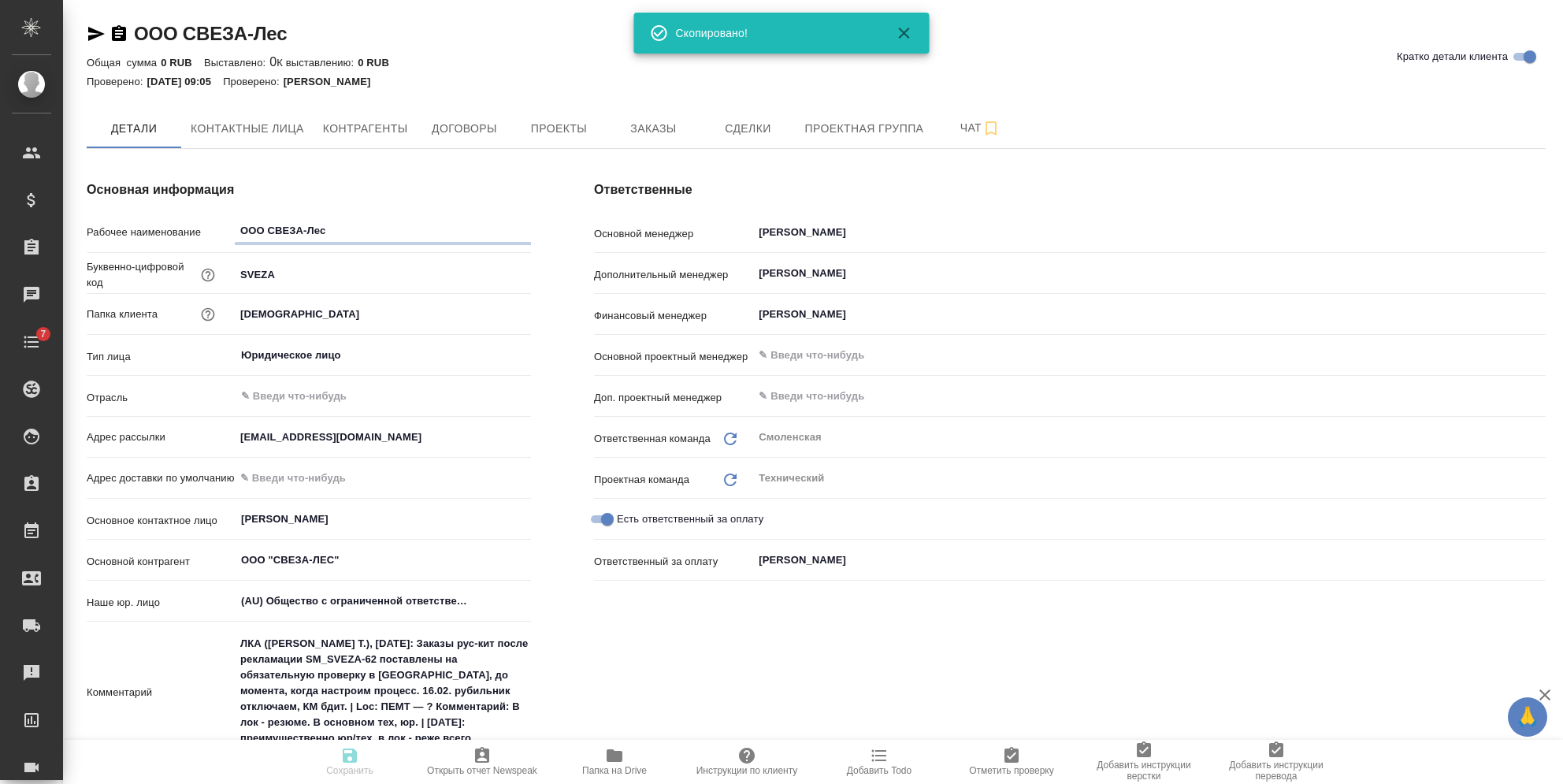
type textarea "x"
type \(спецификации\)-0 "PO (спецификации)"
type textarea "x"
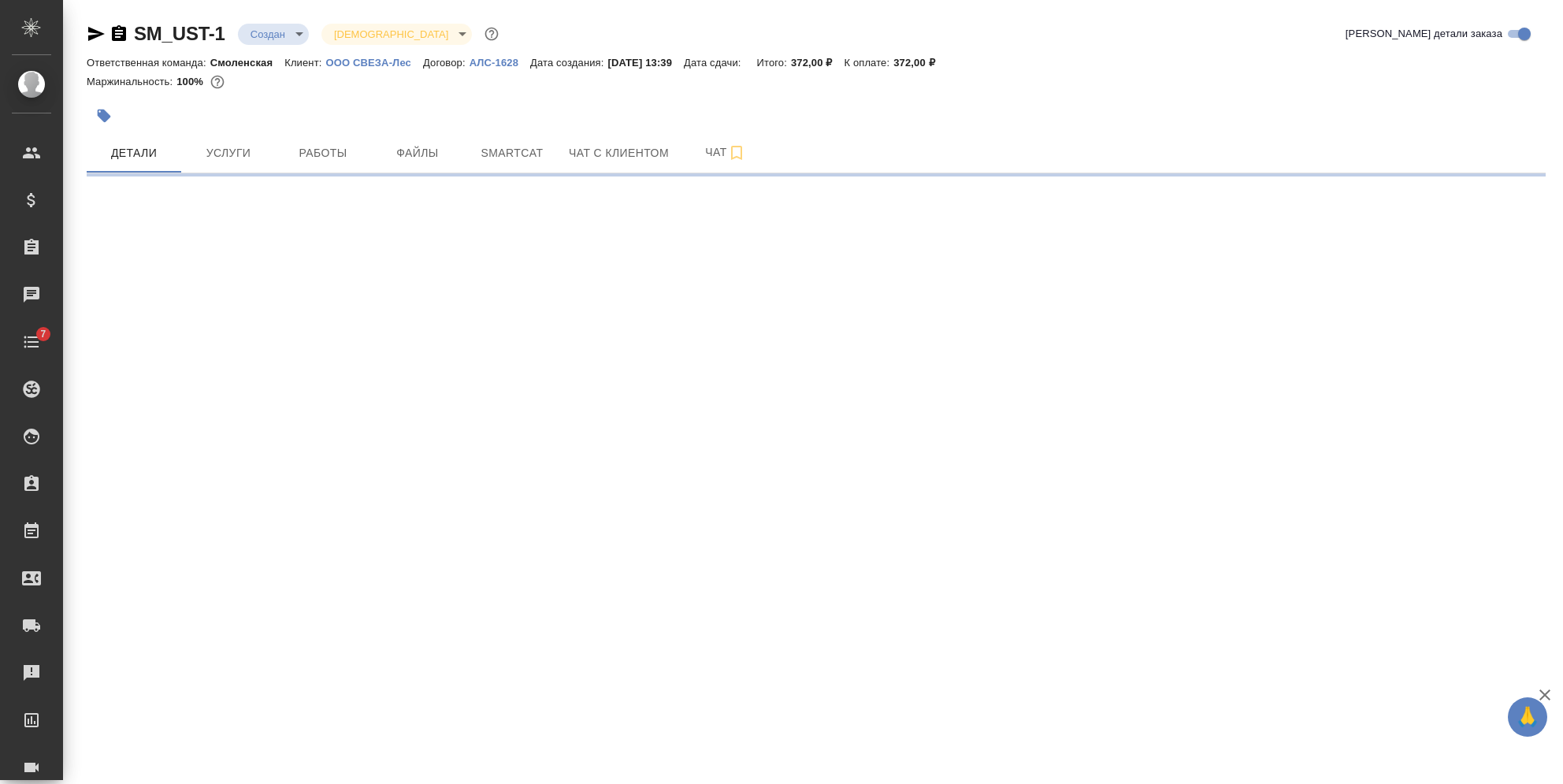
select select "RU"
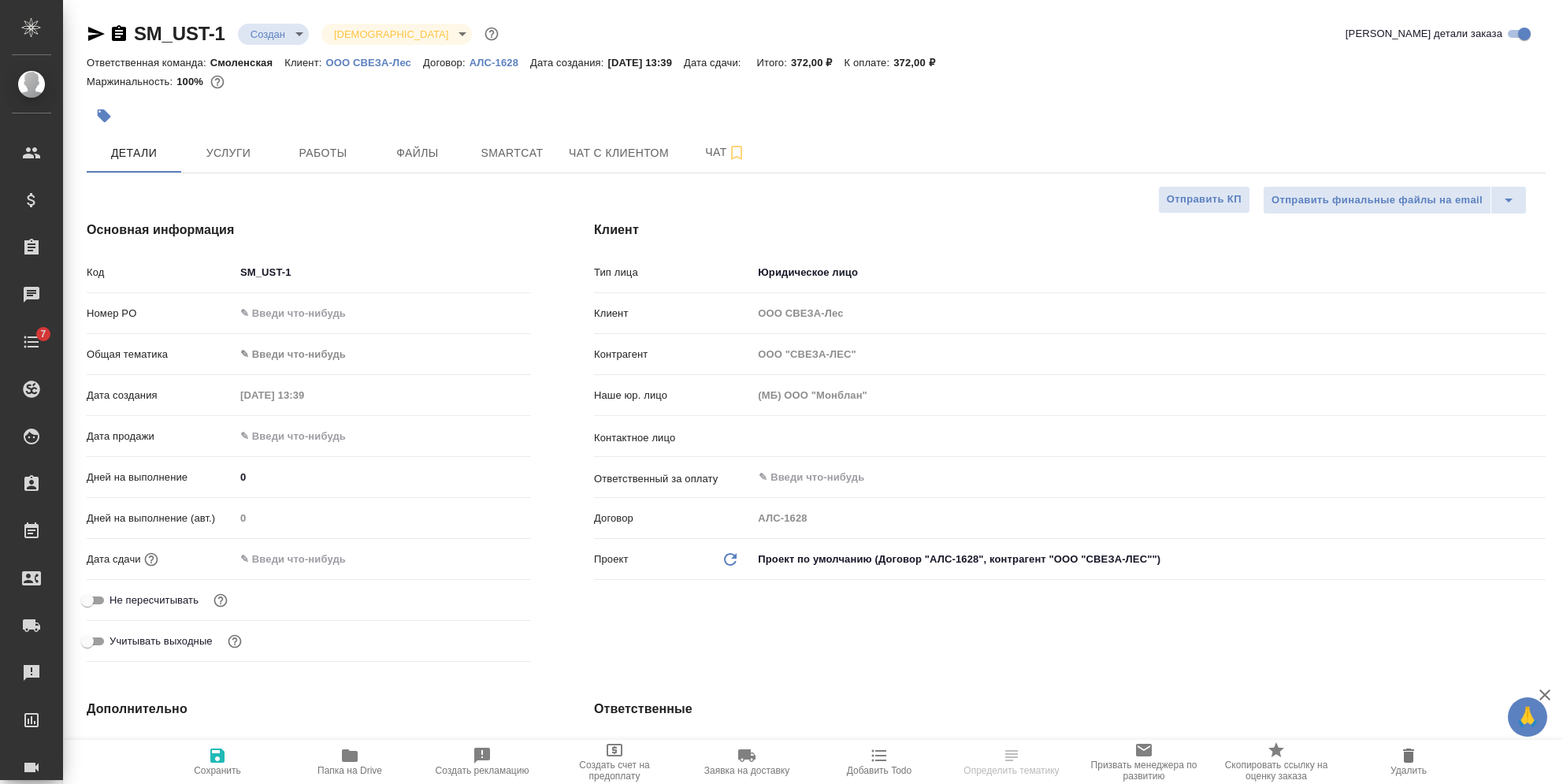
type textarea "x"
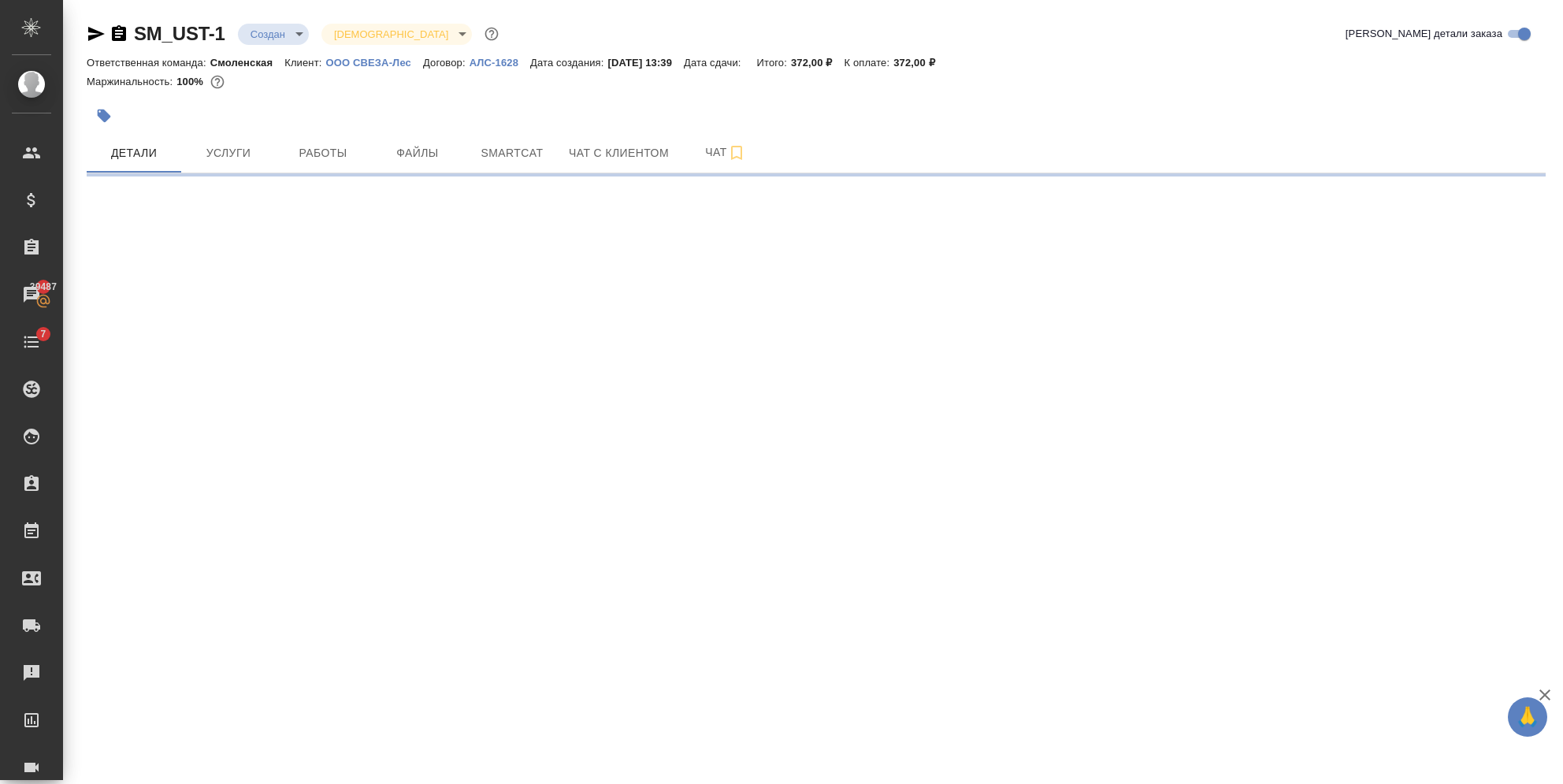
select select "RU"
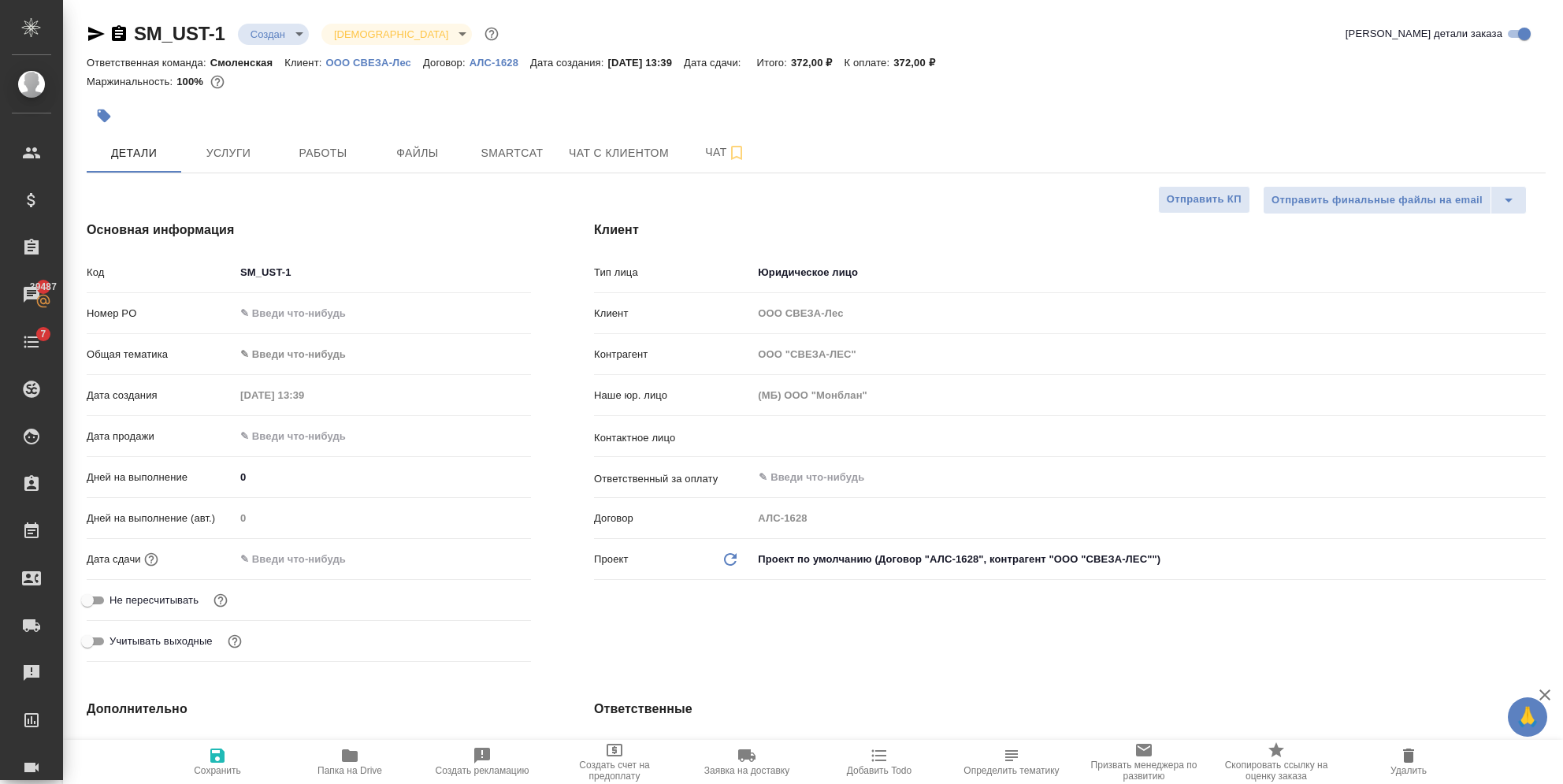
type textarea "x"
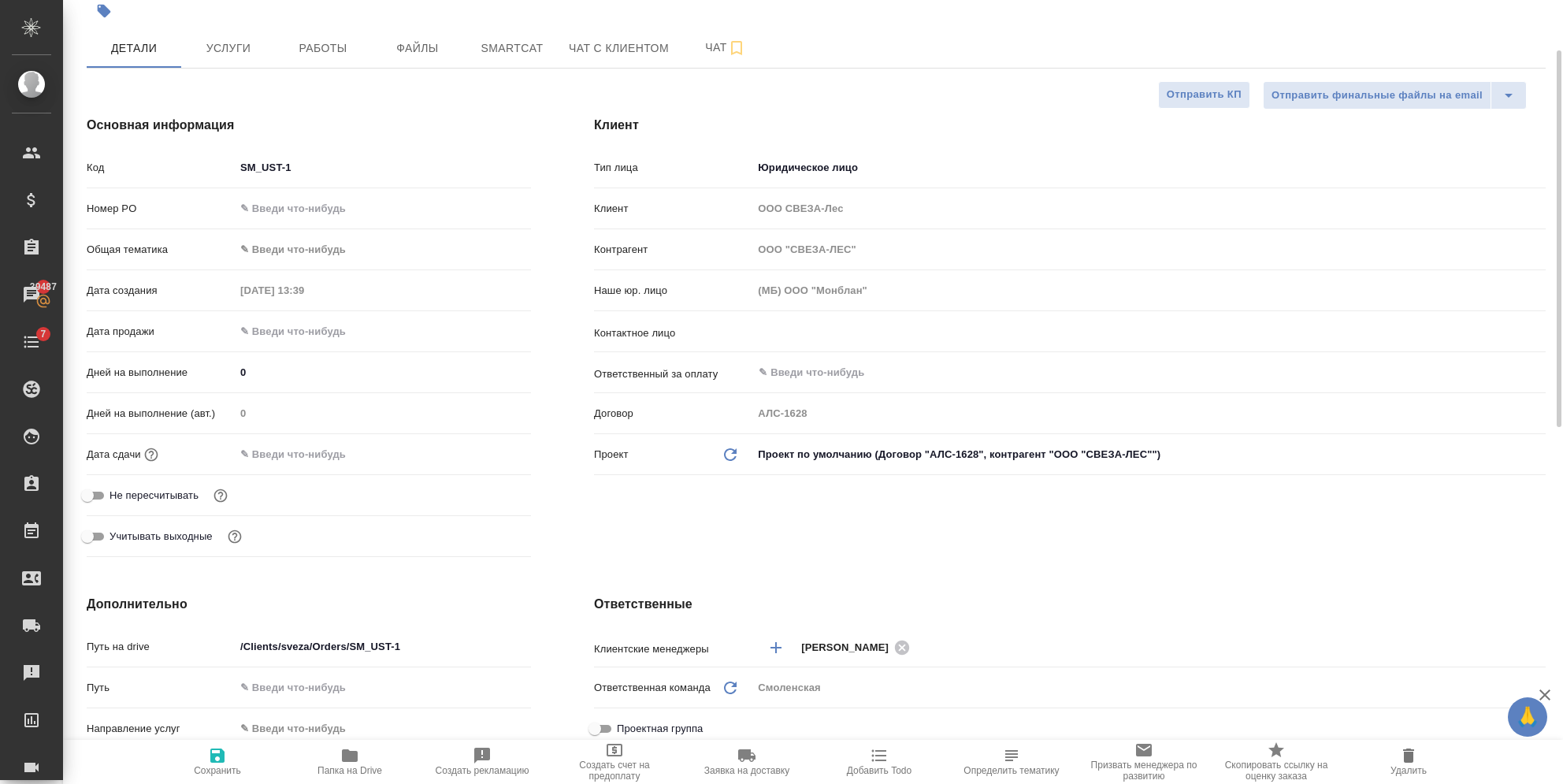
click at [734, 448] on icon "Обновить данные" at bounding box center [730, 454] width 19 height 19
type textarea "x"
type input "(AU) Общество с ограниченной ответственностью "АЛС""
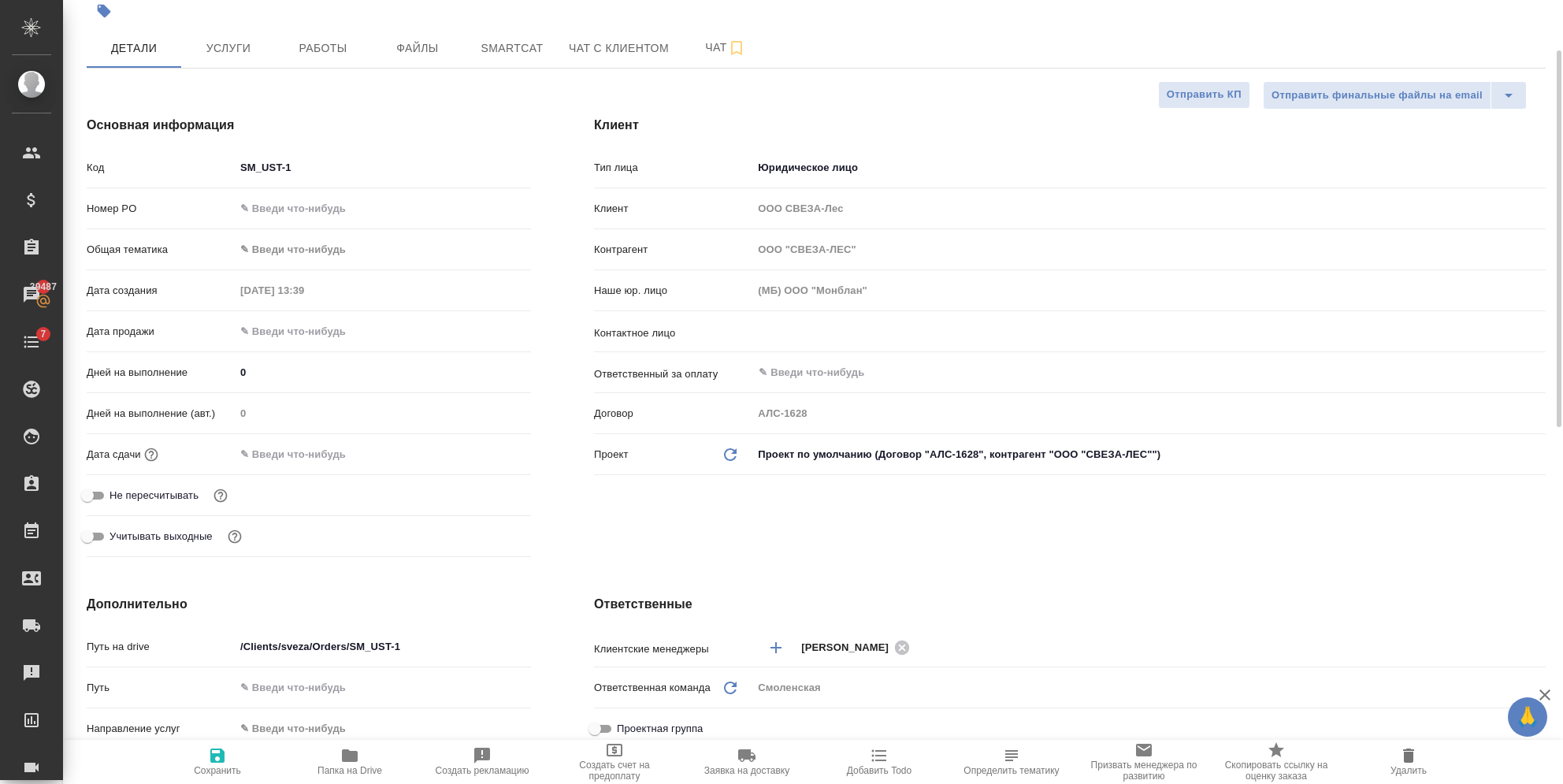
type textarea "x"
click at [221, 767] on span "Сохранить" at bounding box center [217, 770] width 48 height 11
type textarea "x"
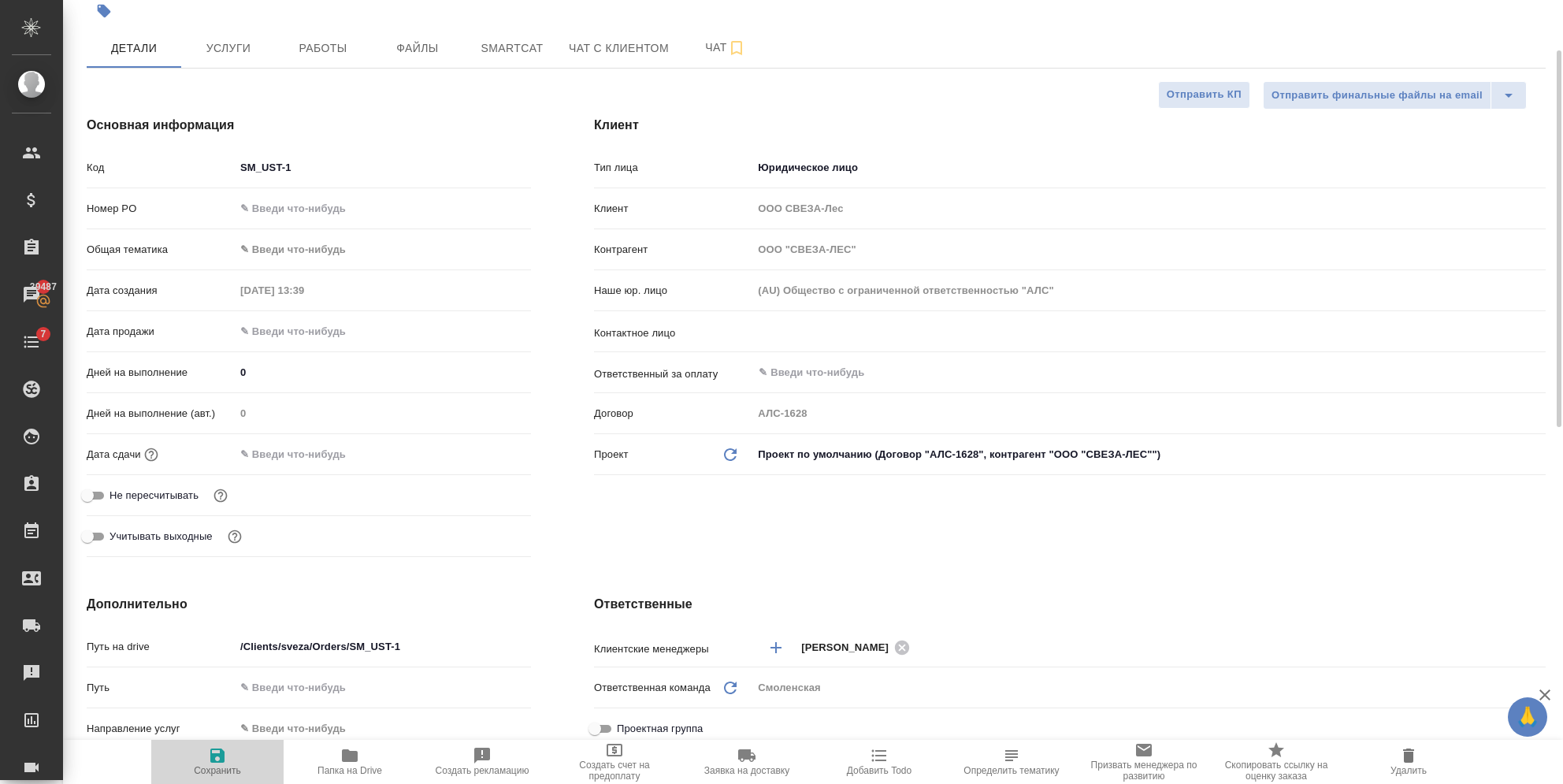
type textarea "x"
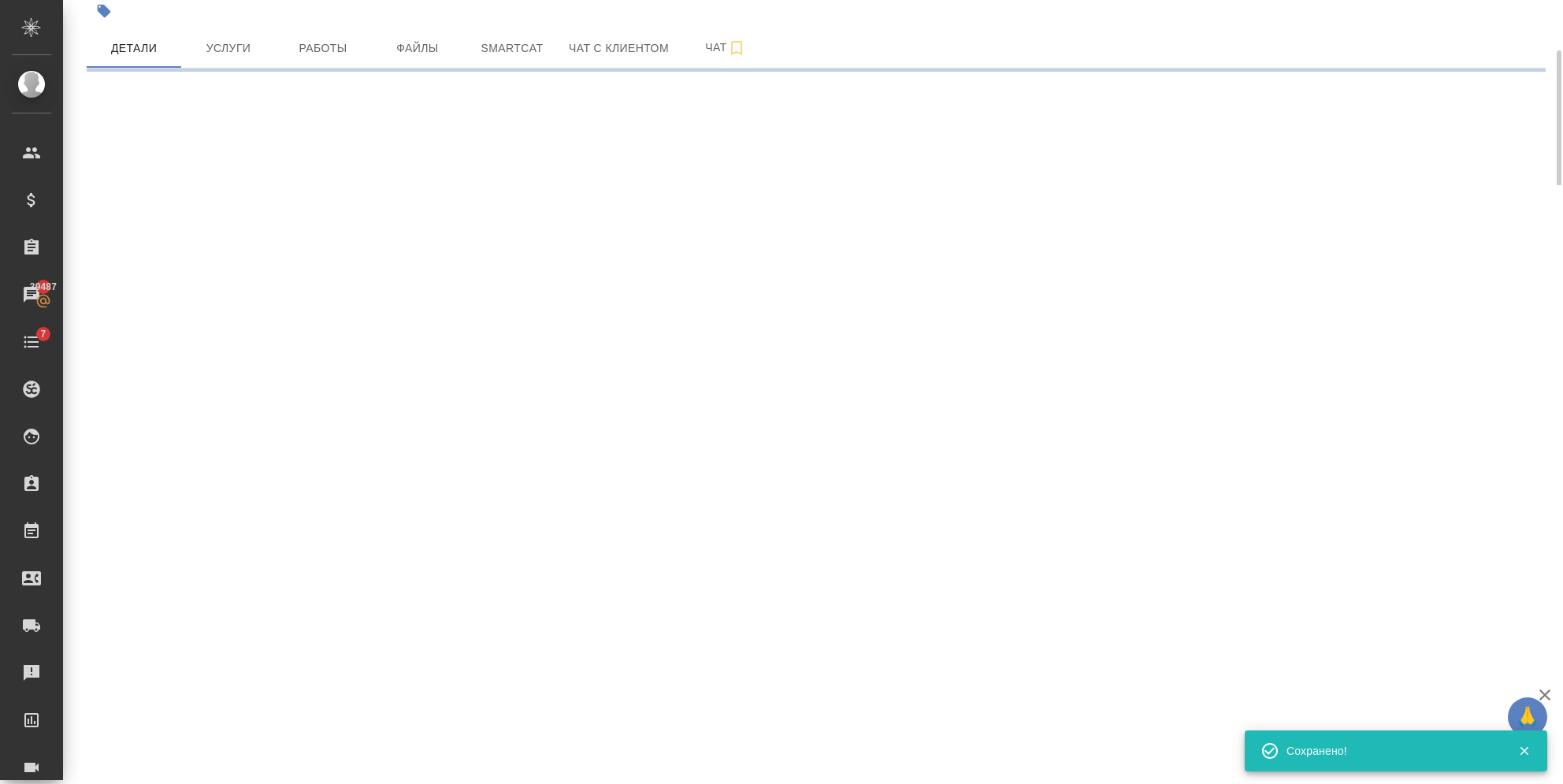
select select "RU"
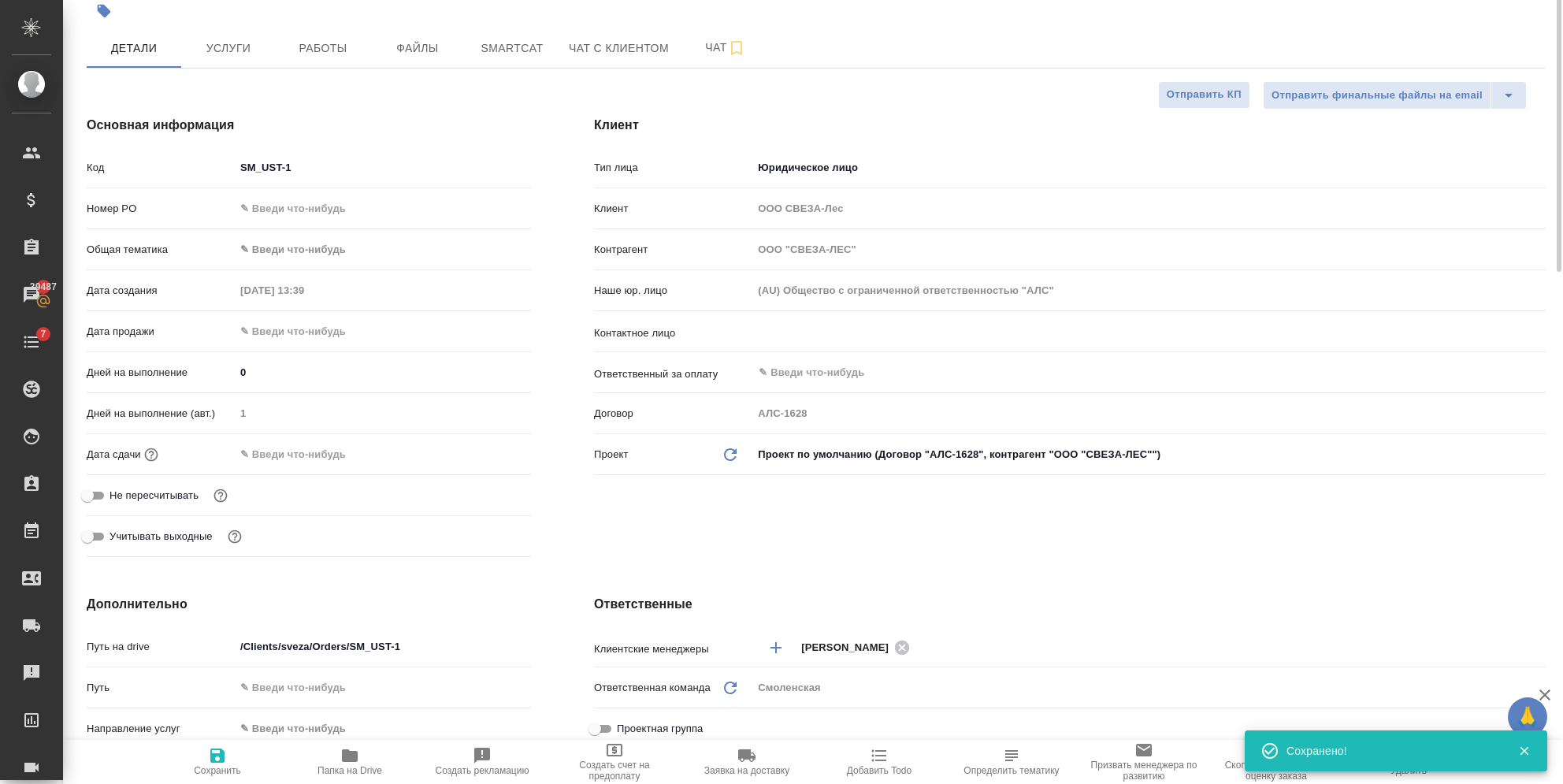
type textarea "x"
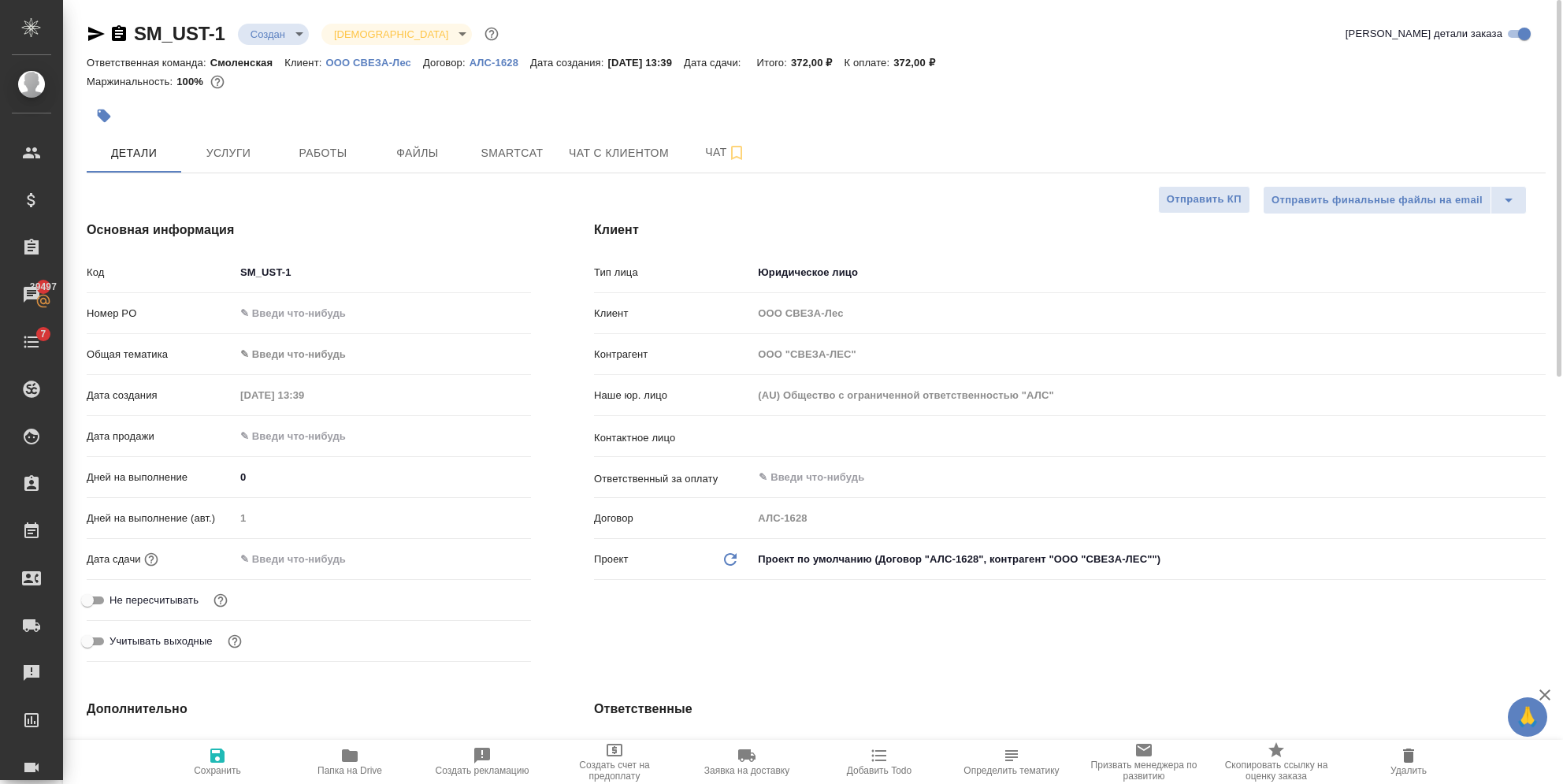
type textarea "x"
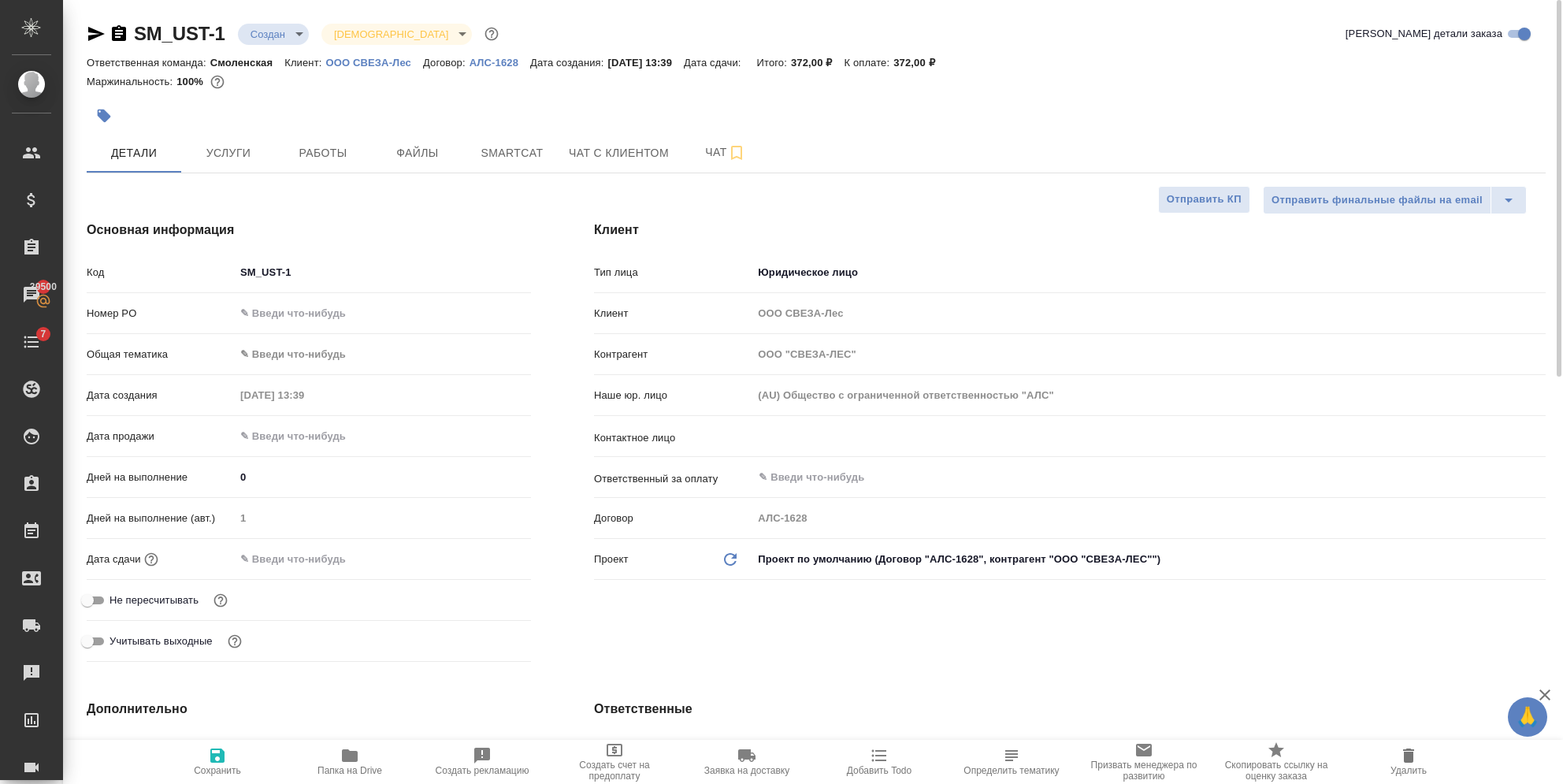
type textarea "x"
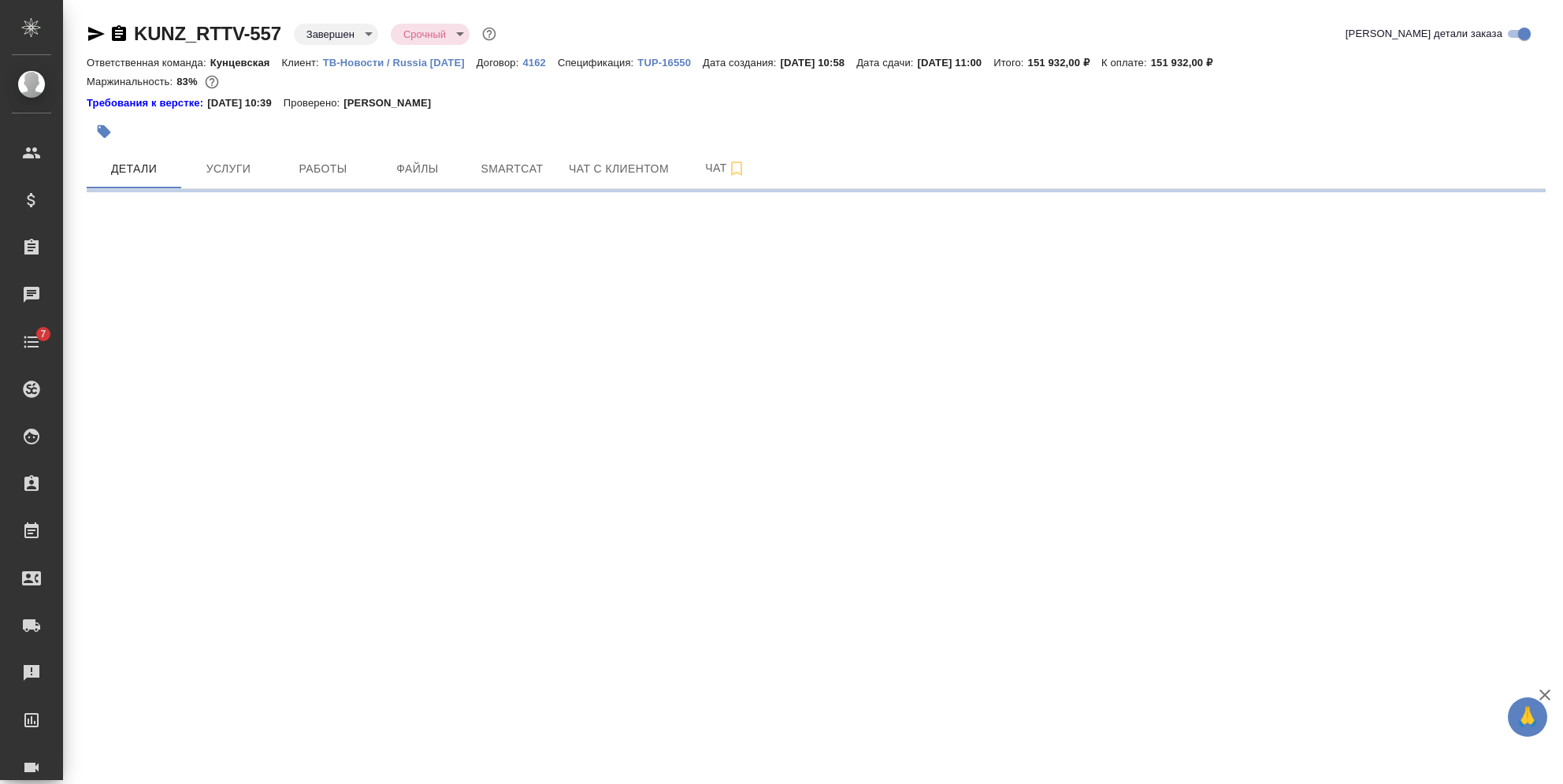
select select "RU"
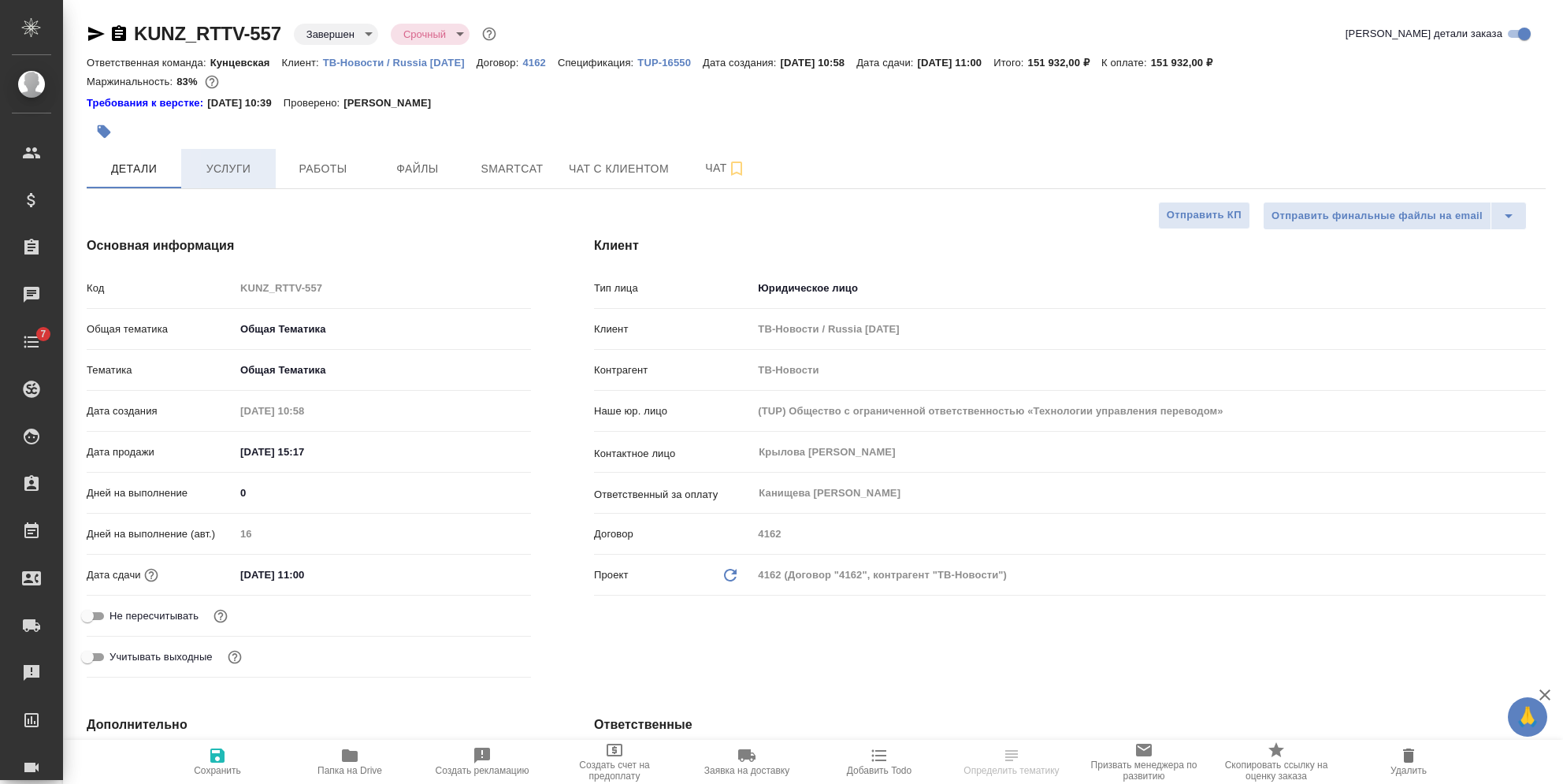
type textarea "x"
click at [230, 176] on span "Услуги" at bounding box center [228, 169] width 76 height 20
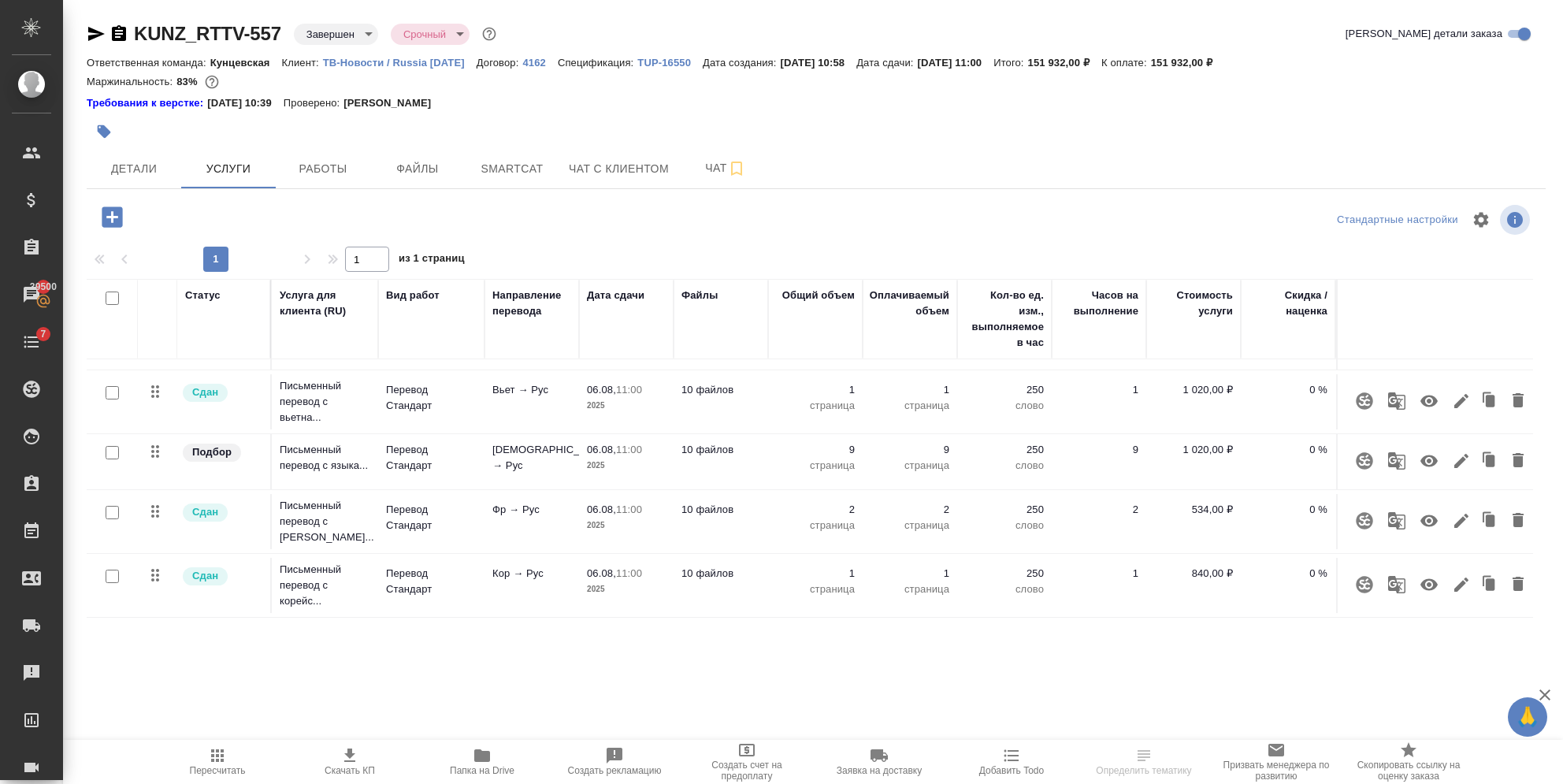
scroll to position [317, 0]
click at [1415, 579] on button "button" at bounding box center [1429, 584] width 38 height 38
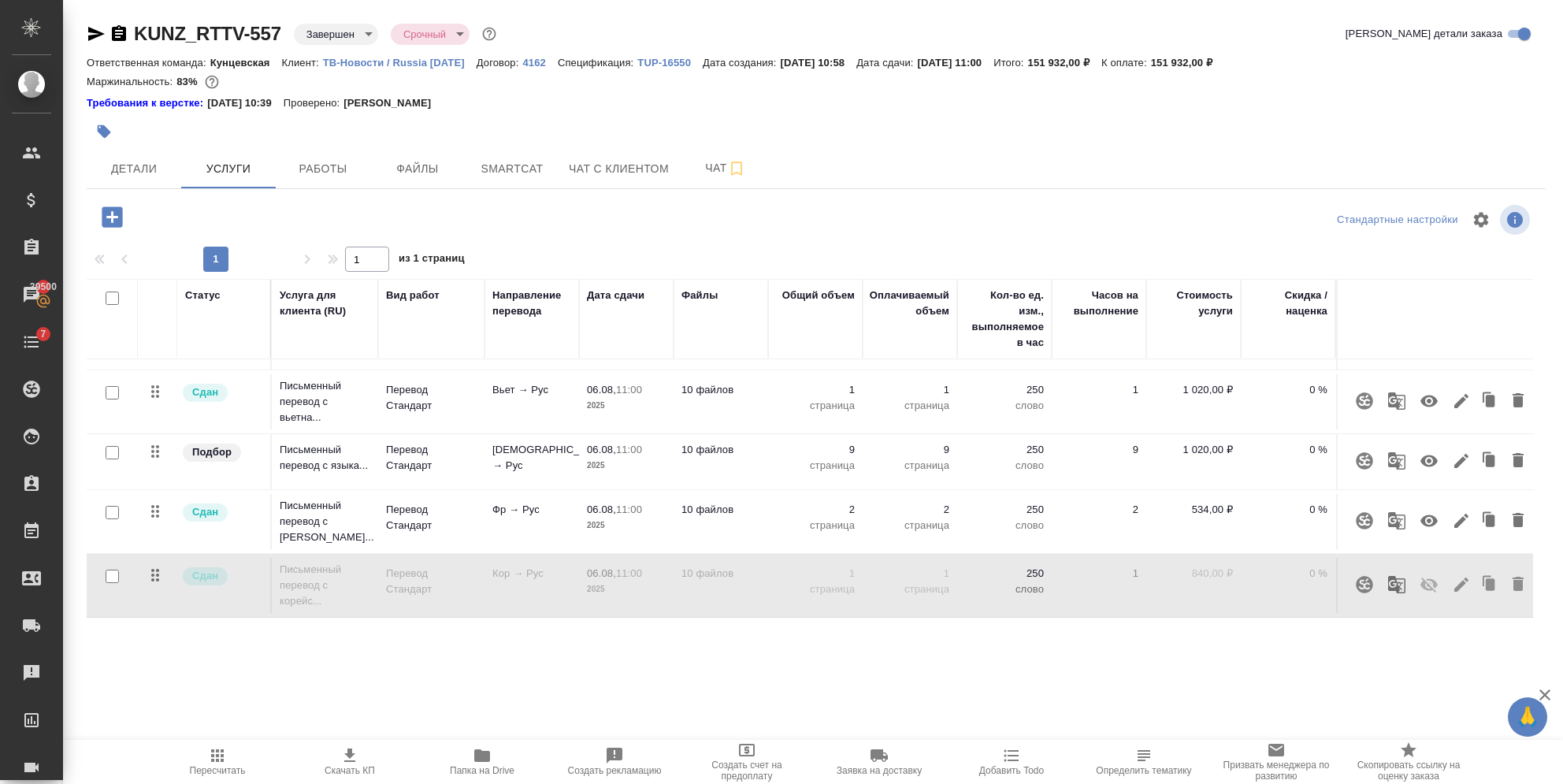
drag, startPoint x: 209, startPoint y: 750, endPoint x: 209, endPoint y: 694, distance: 56.0
click at [209, 751] on icon "button" at bounding box center [217, 755] width 19 height 19
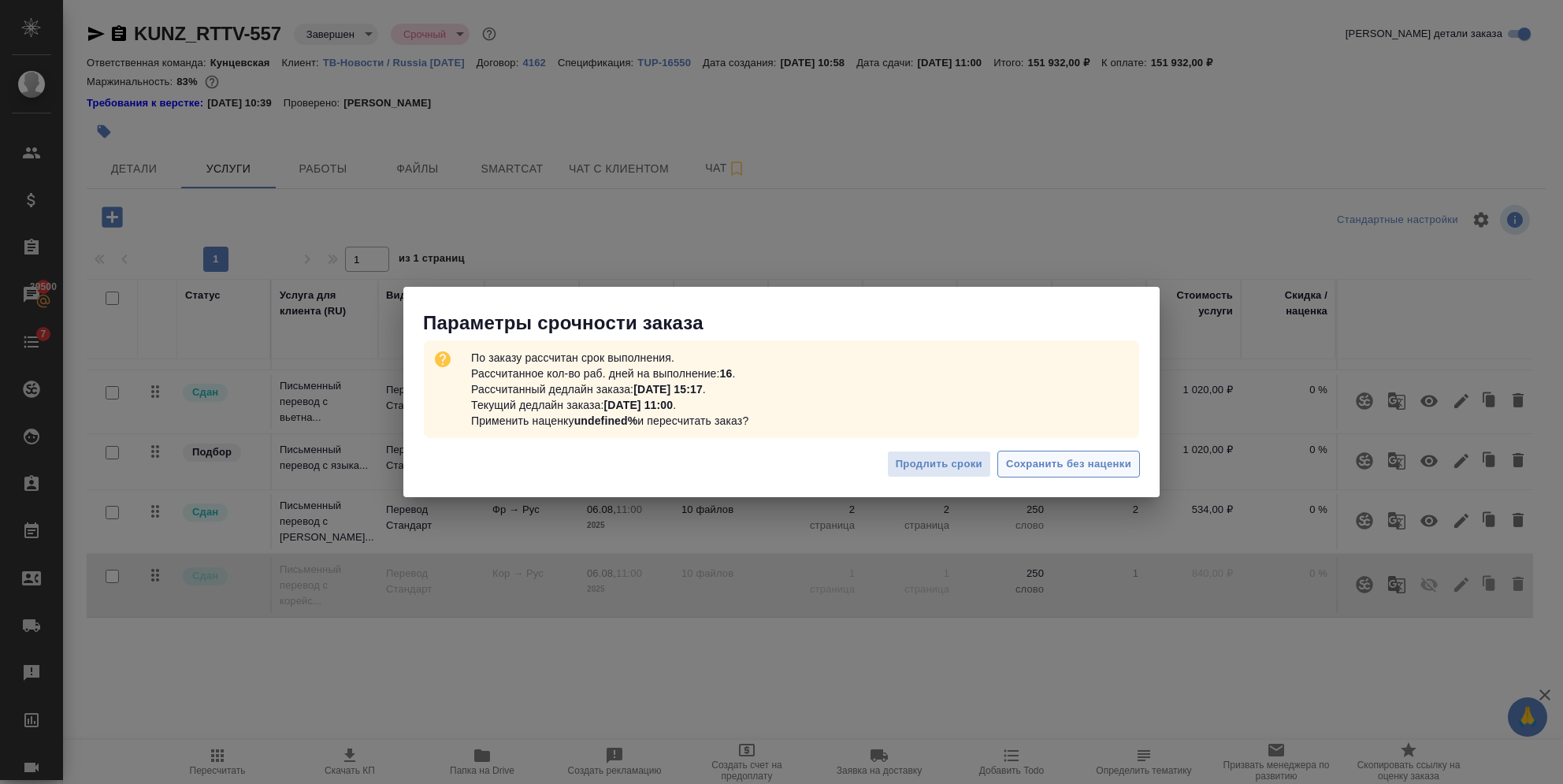
click at [1063, 463] on span "Сохранить без наценки" at bounding box center [1069, 464] width 125 height 18
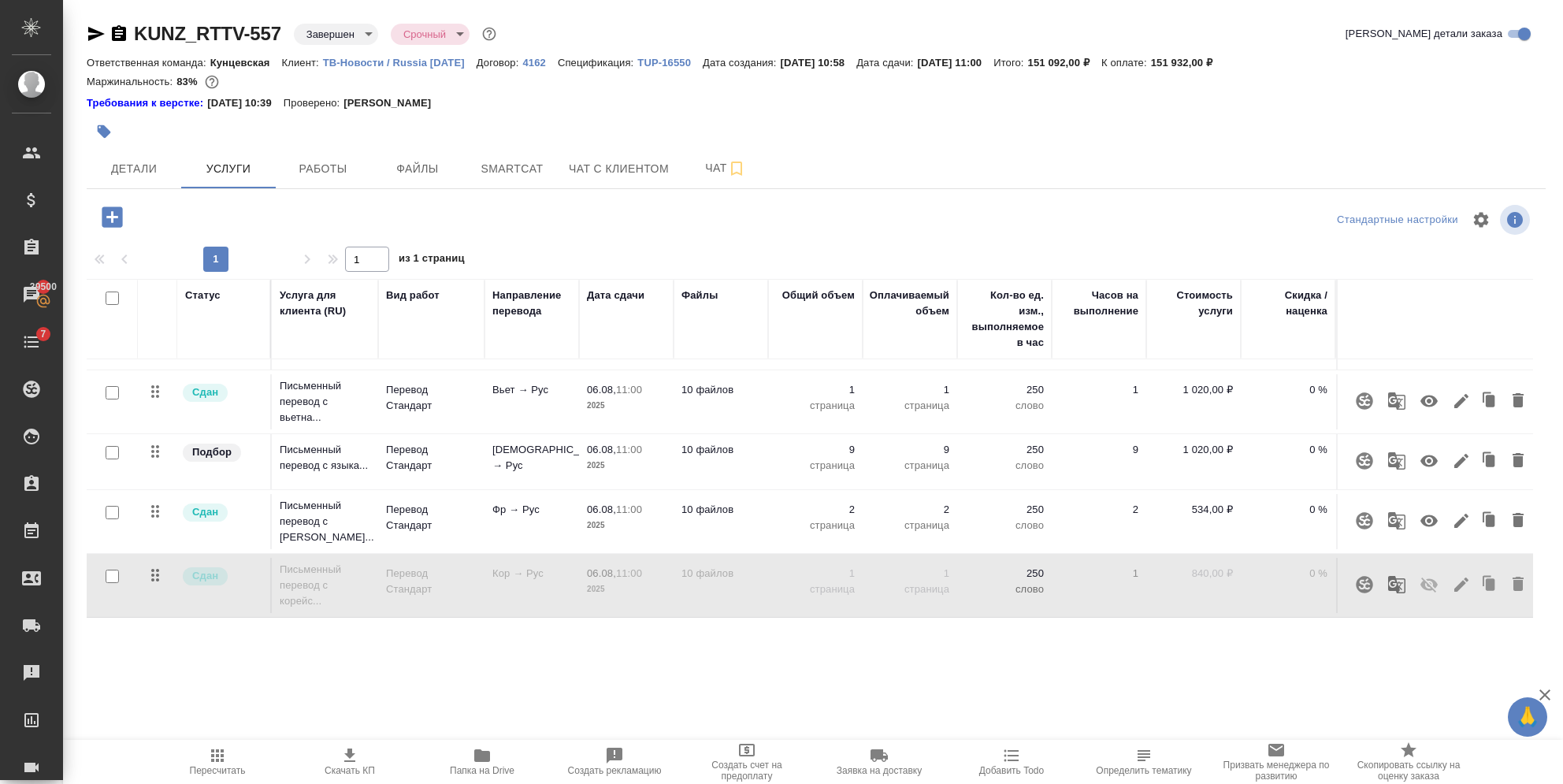
click at [628, 60] on p "Спецификация:" at bounding box center [597, 63] width 79 height 12
click at [637, 60] on p "TUP-16550" at bounding box center [670, 63] width 65 height 12
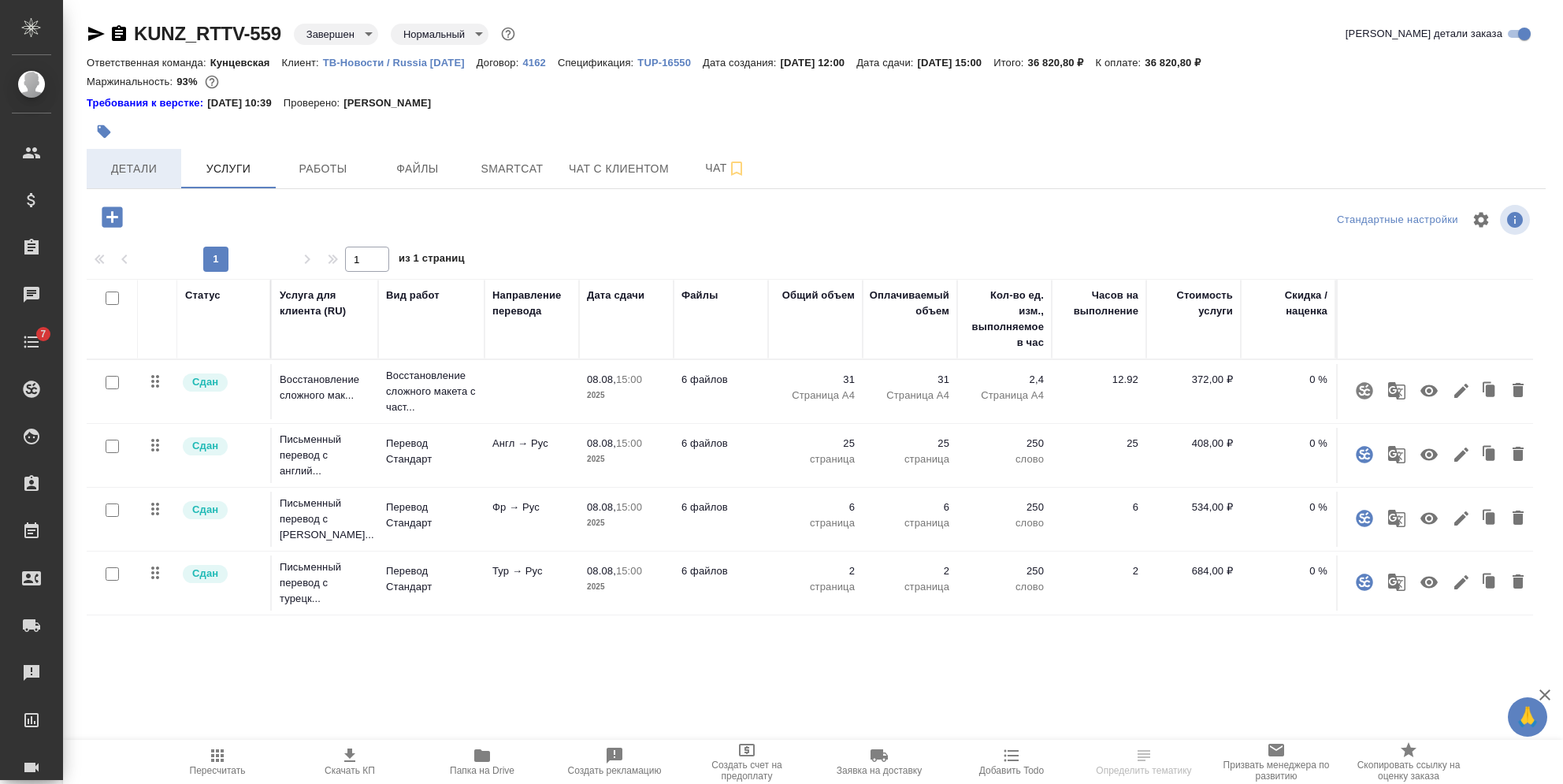
click at [139, 178] on button "Детали" at bounding box center [134, 168] width 94 height 39
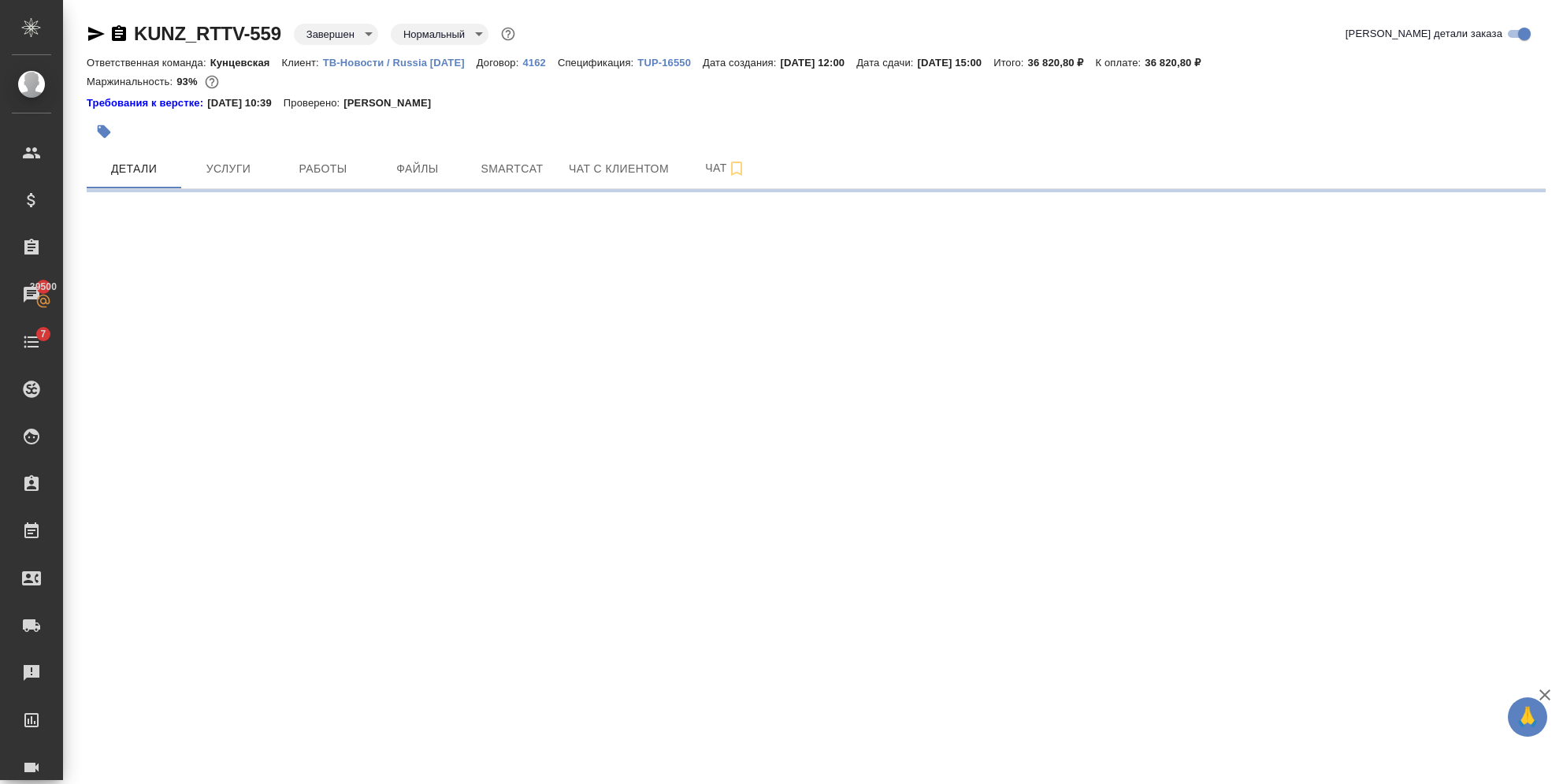
select select "RU"
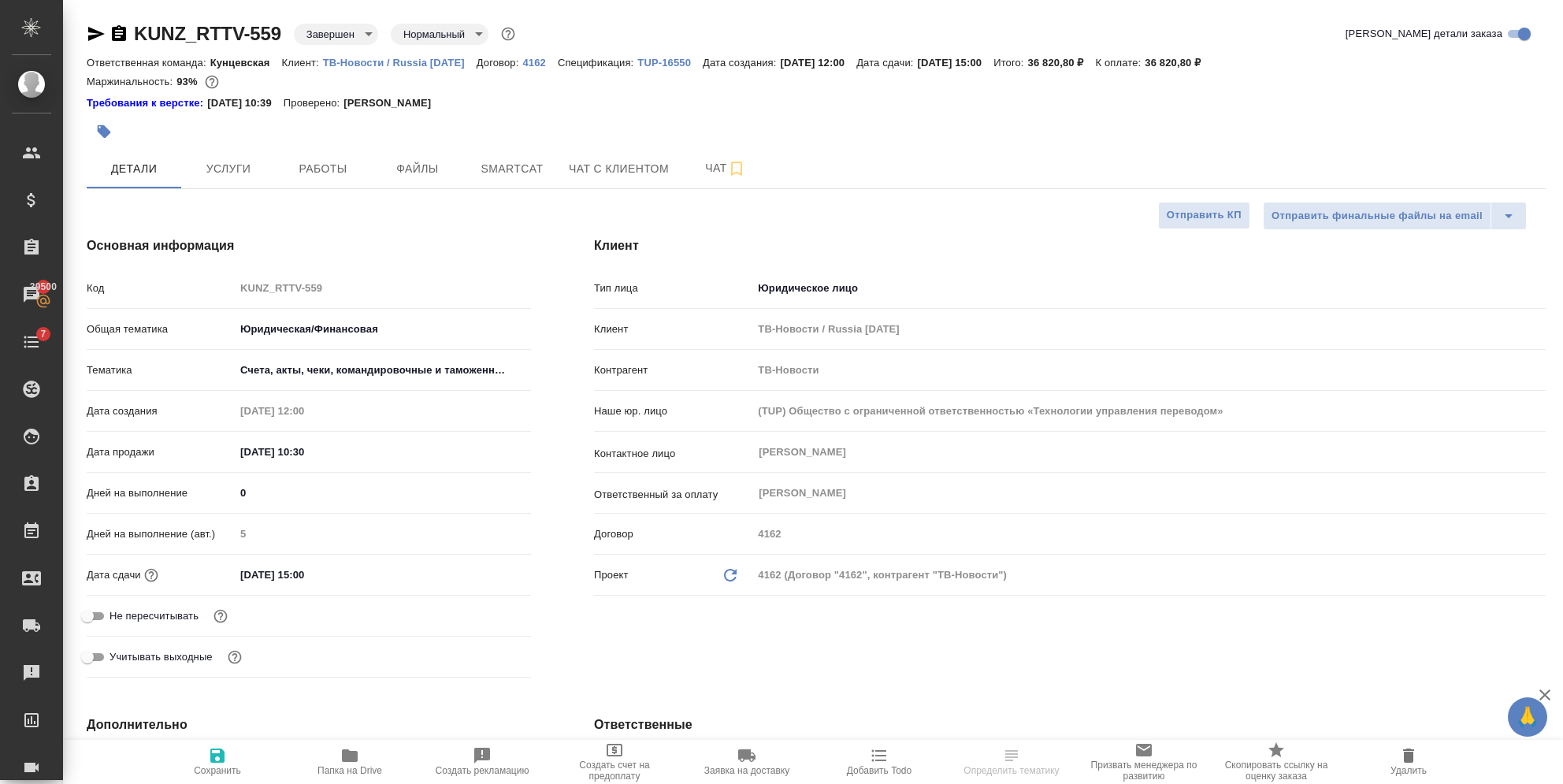
type textarea "x"
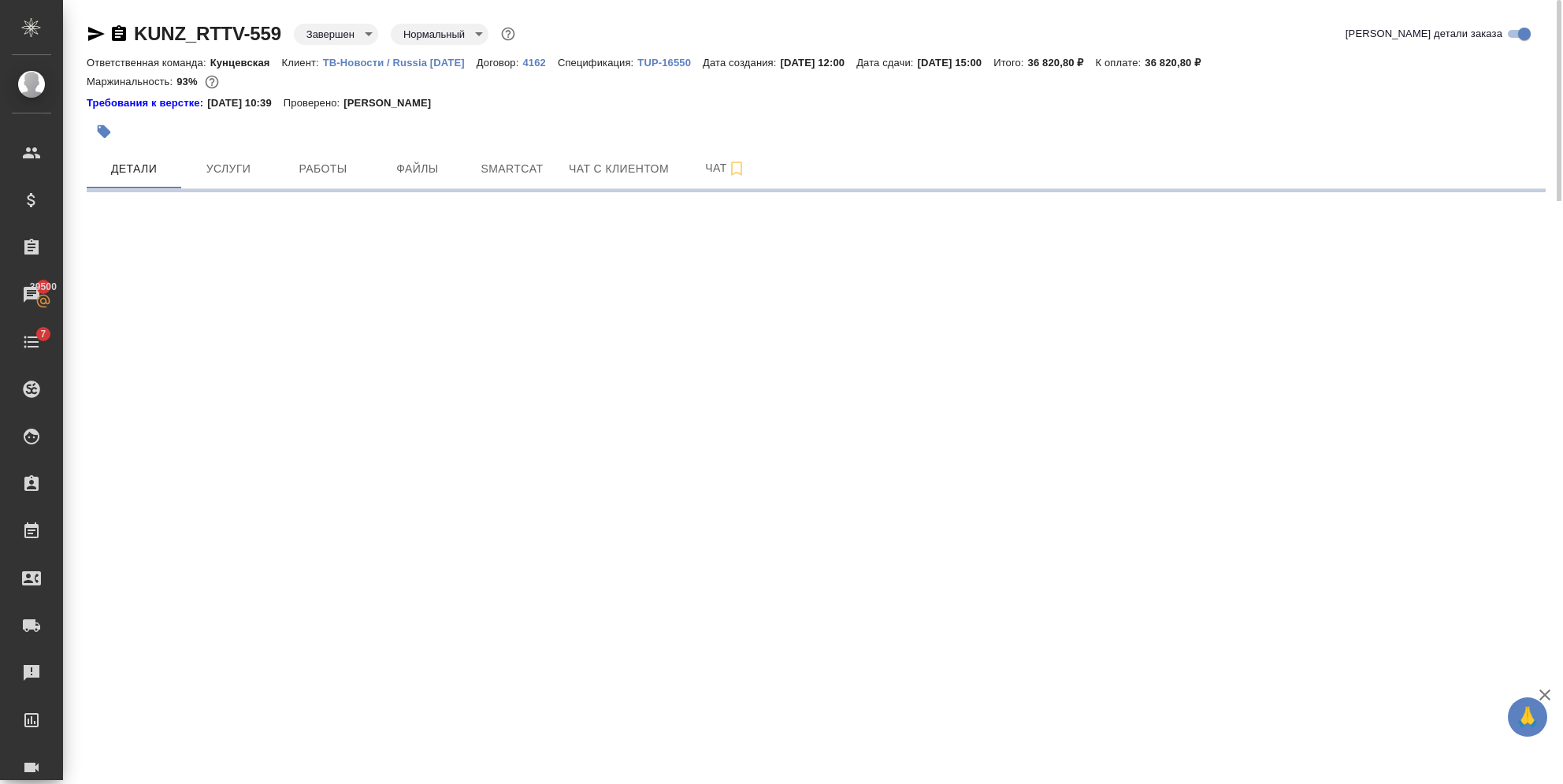
select select "RU"
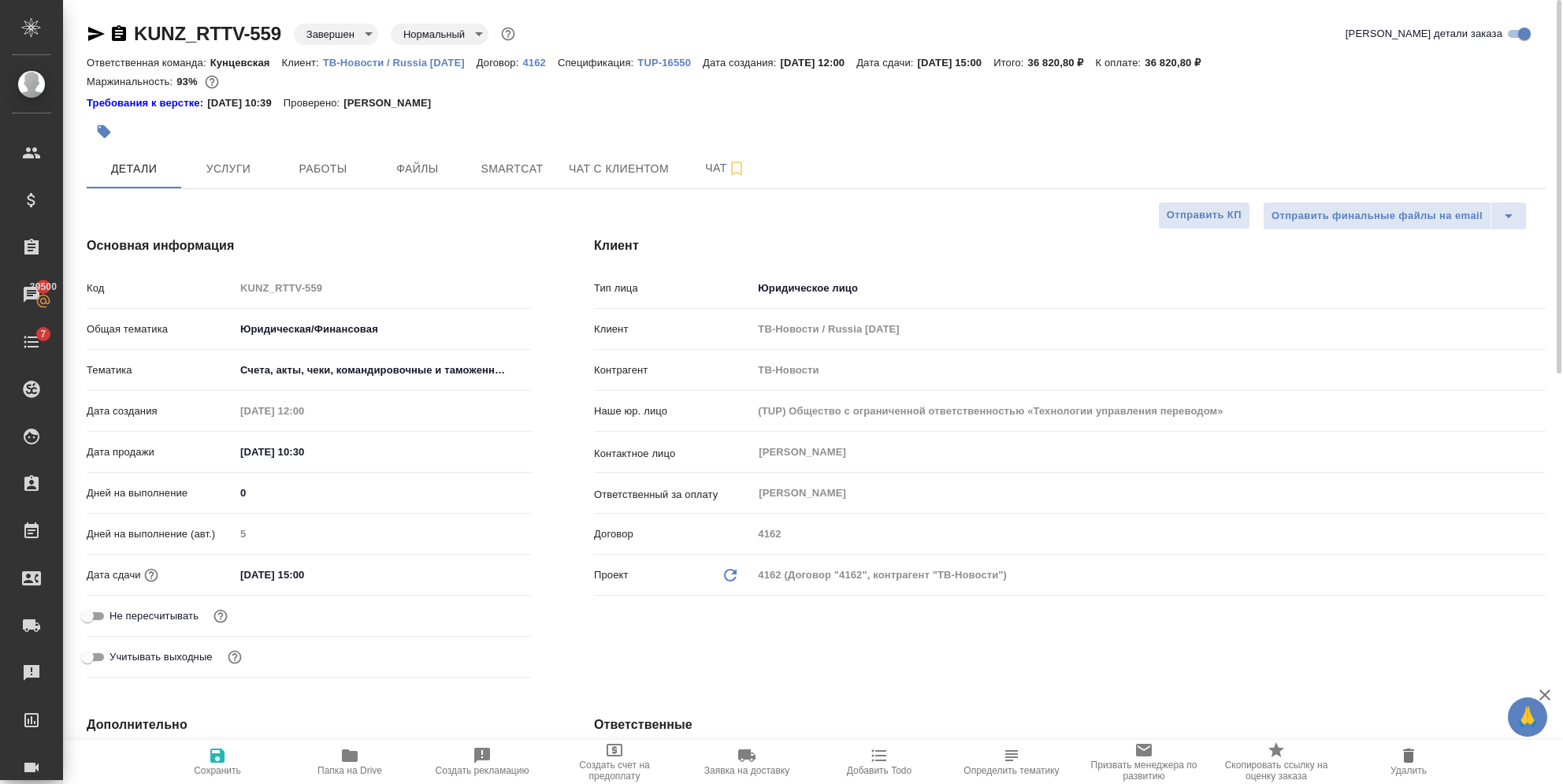
type textarea "x"
click at [242, 162] on span "Услуги" at bounding box center [228, 169] width 76 height 20
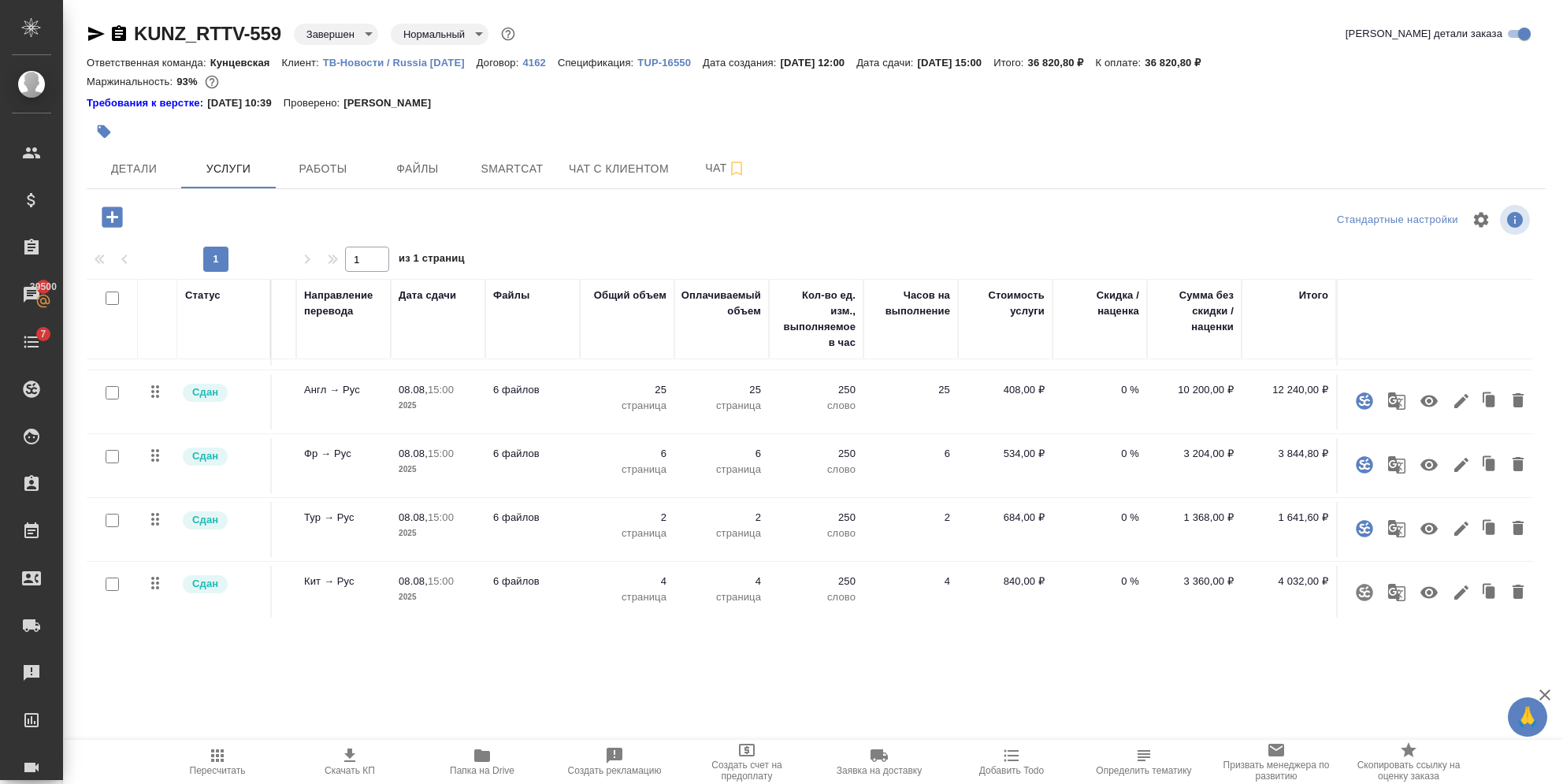
scroll to position [0, 204]
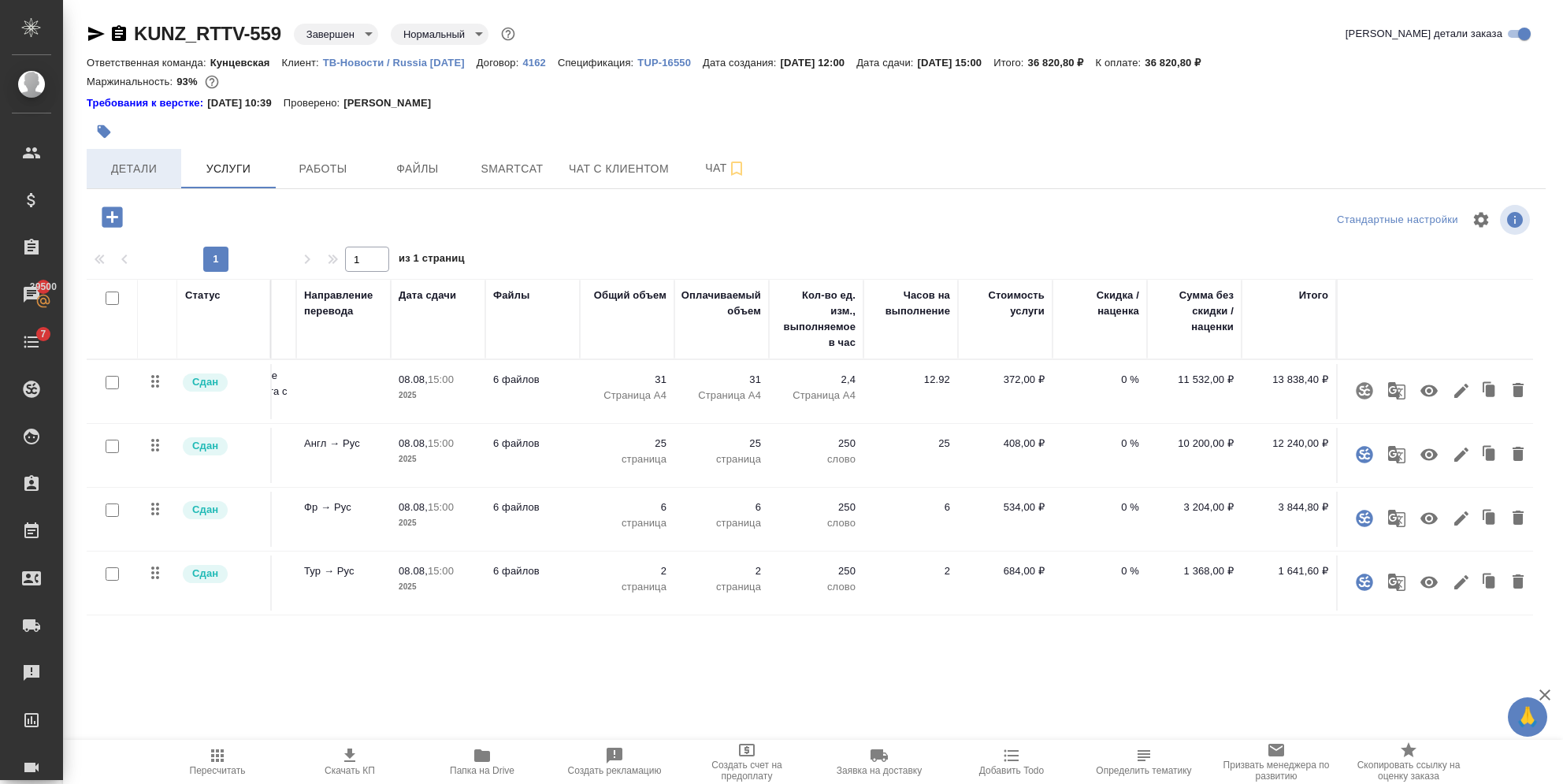
click at [146, 159] on span "Детали" at bounding box center [134, 169] width 76 height 20
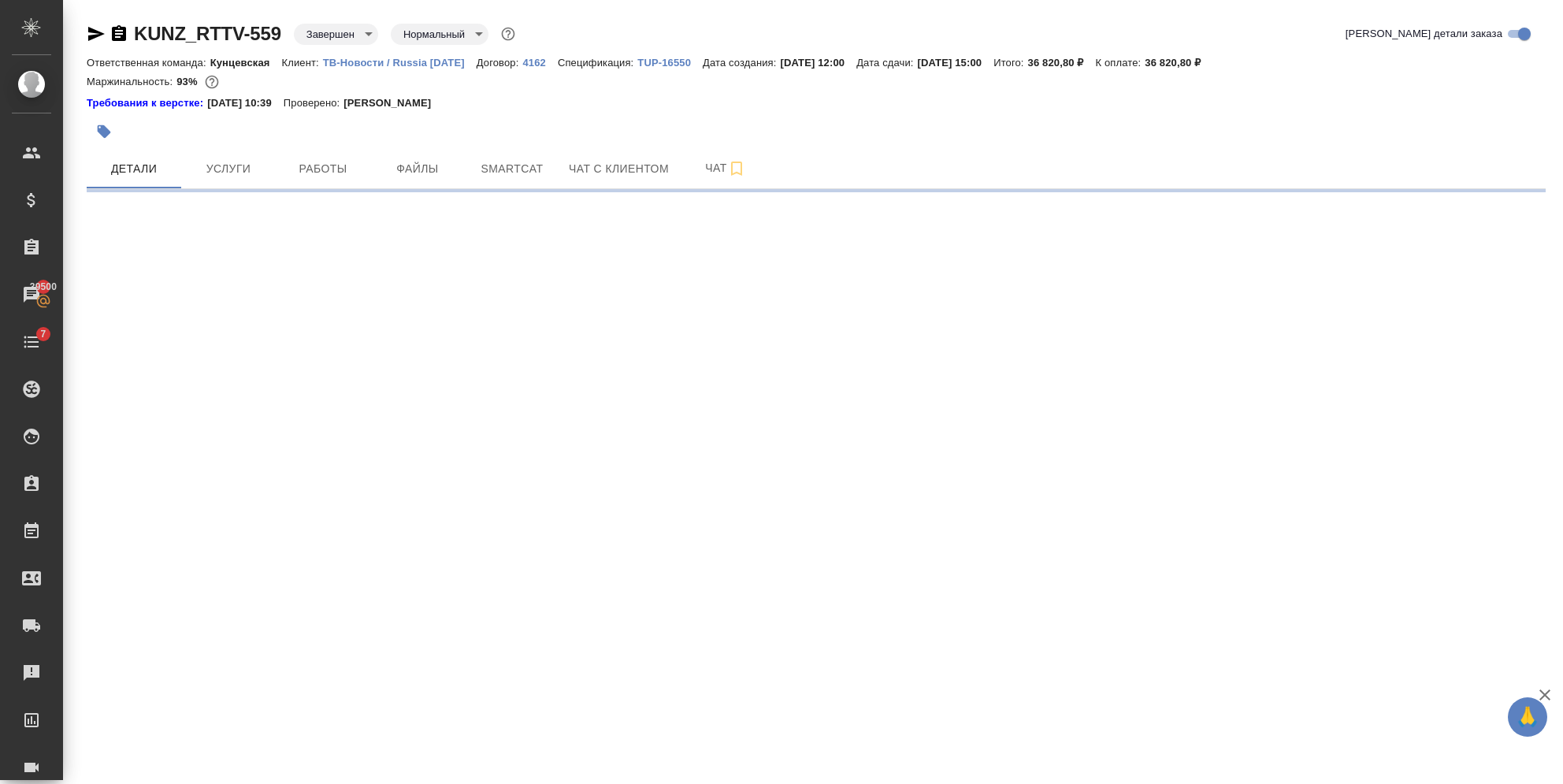
select select "RU"
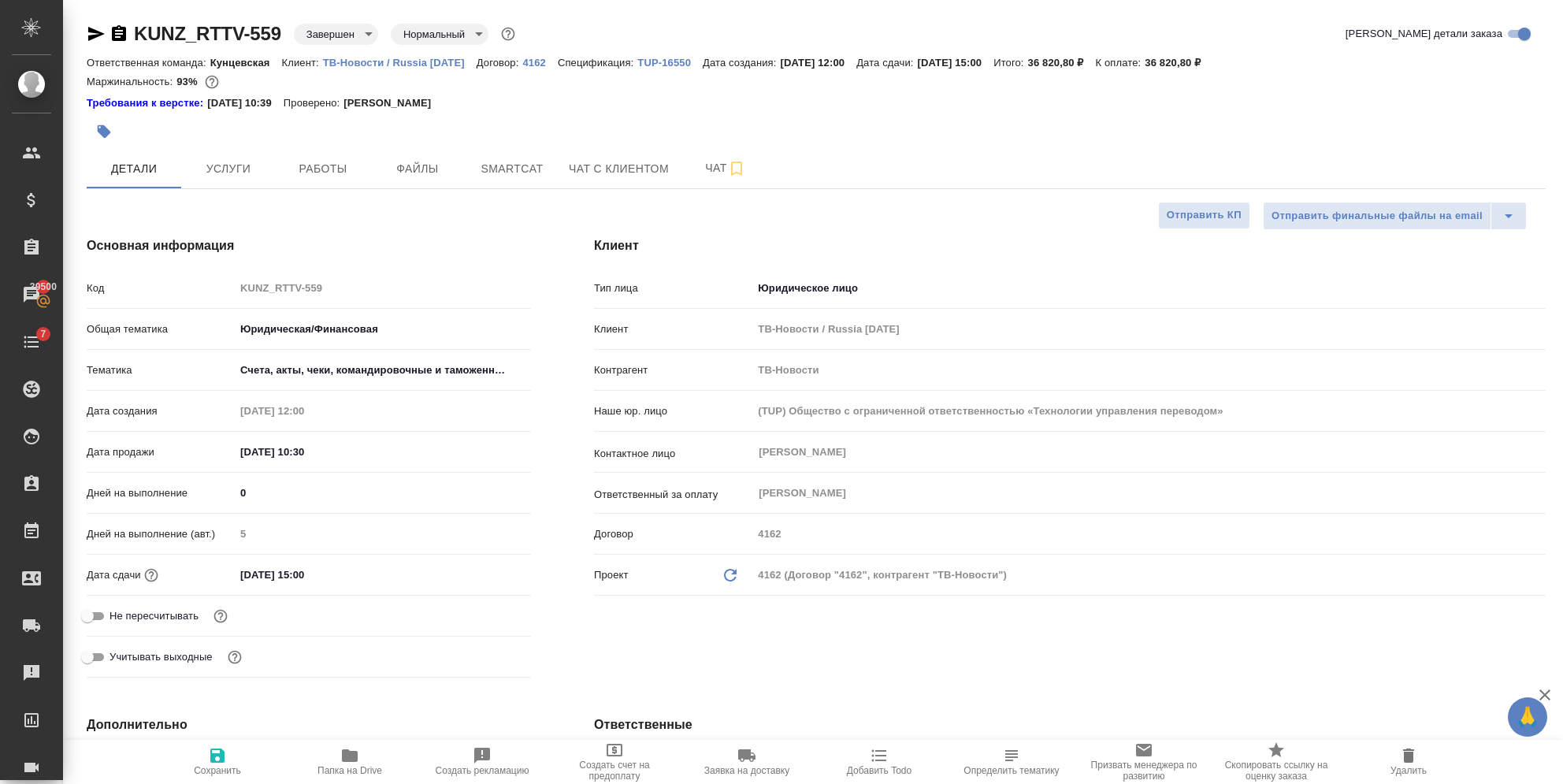
type textarea "x"
click at [218, 169] on span "Услуги" at bounding box center [228, 169] width 76 height 20
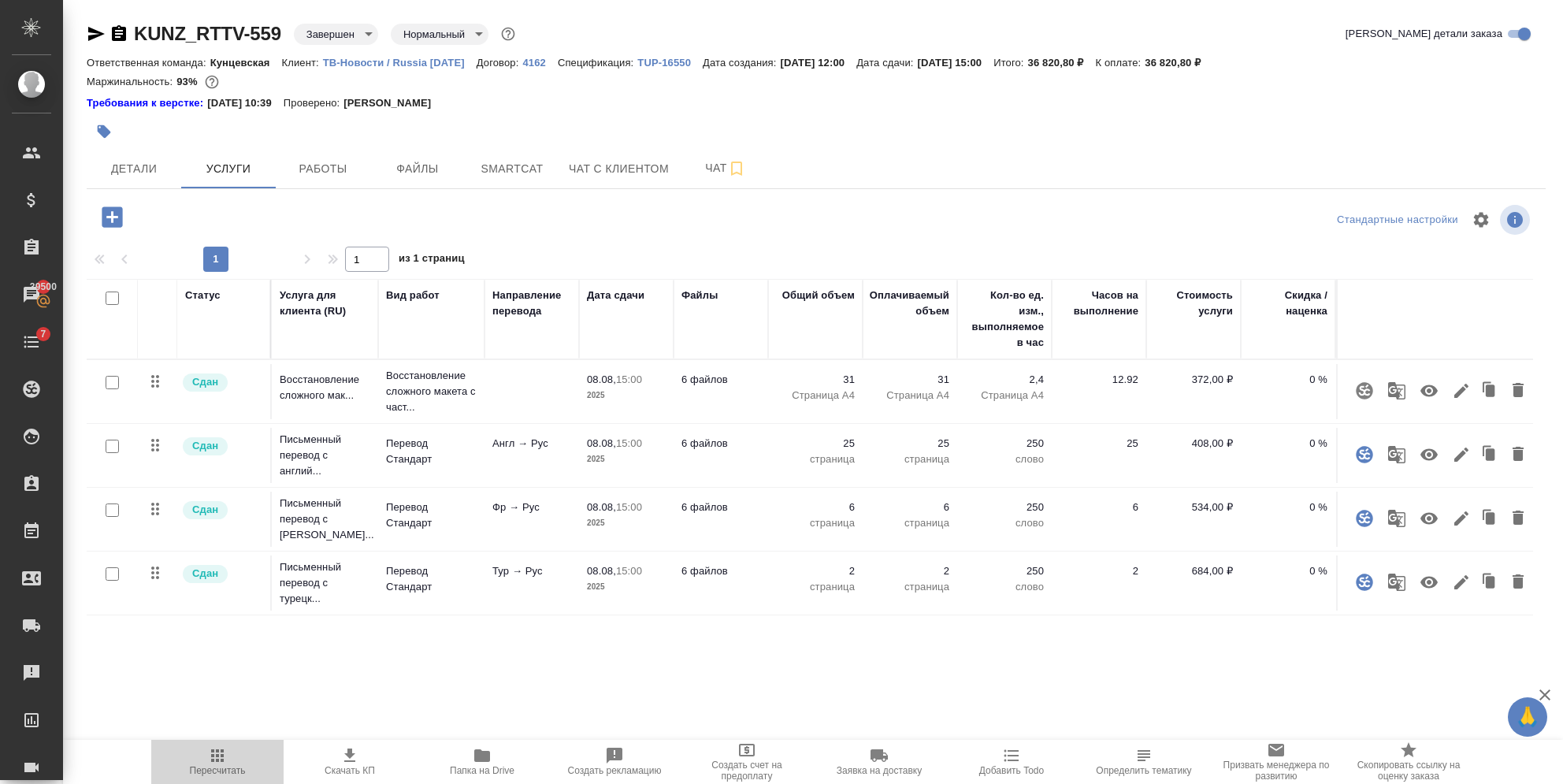
click at [213, 759] on icon "button" at bounding box center [217, 755] width 13 height 13
click at [151, 162] on span "Детали" at bounding box center [134, 169] width 76 height 20
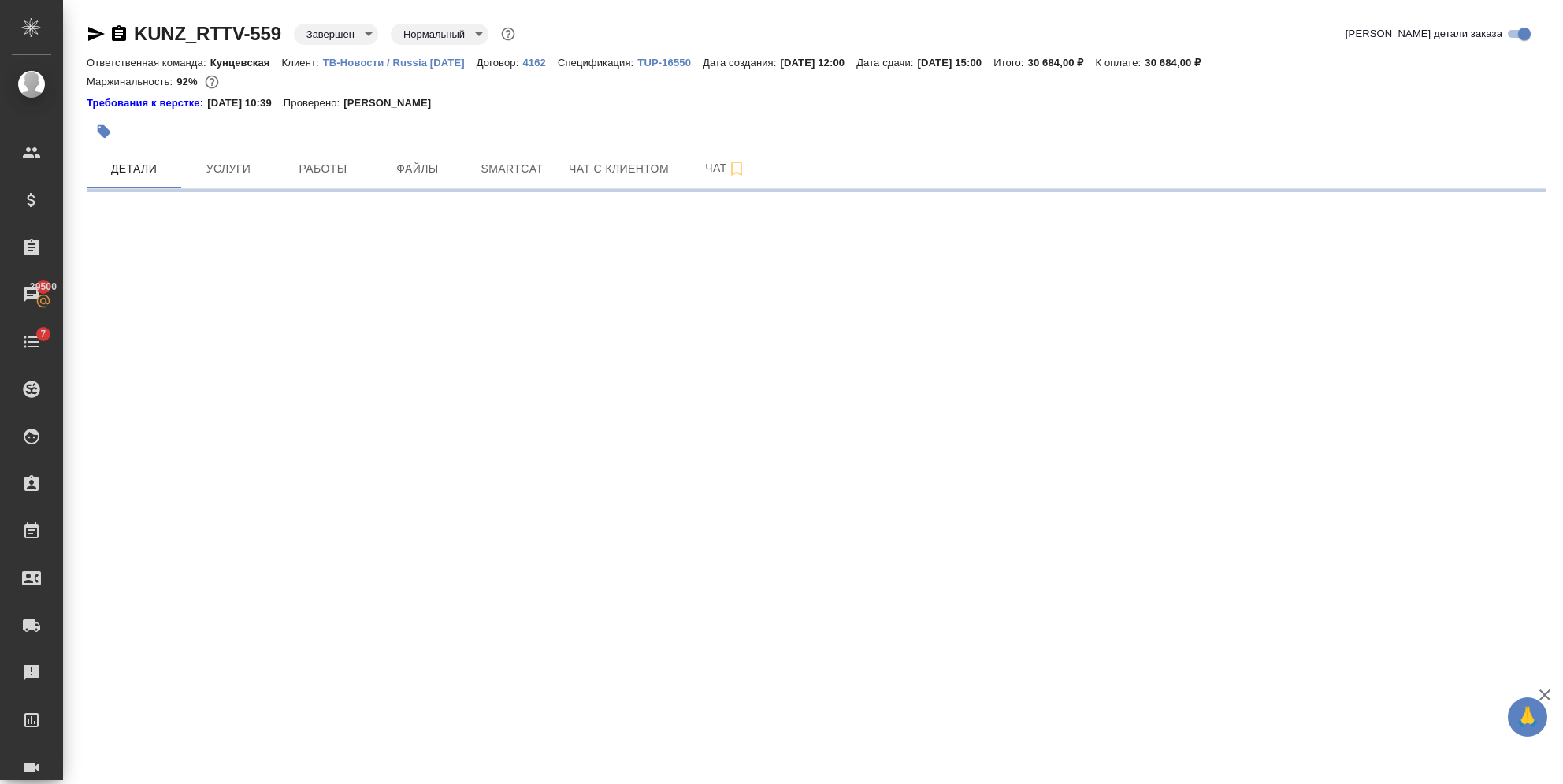
select select "RU"
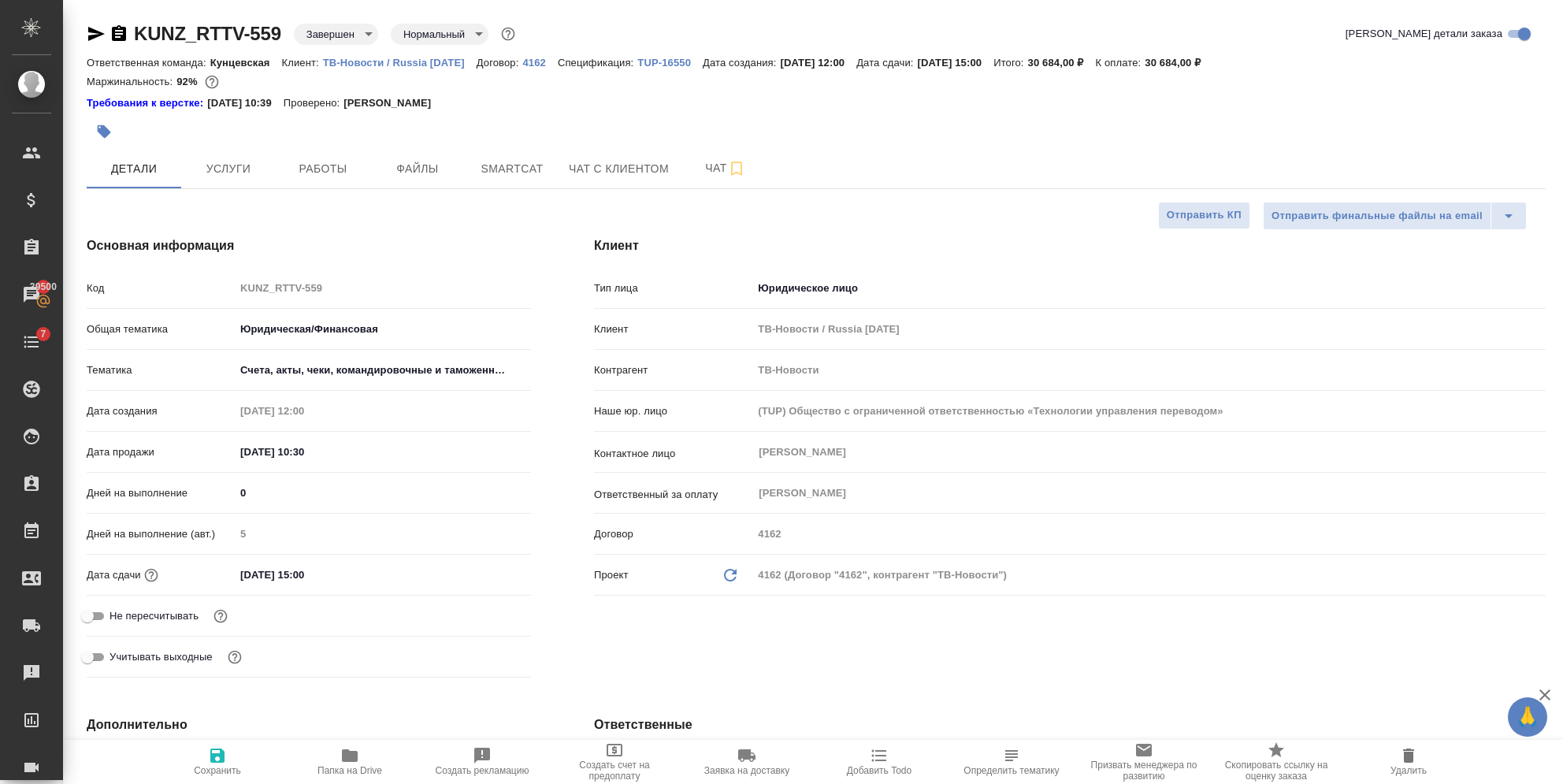
type textarea "x"
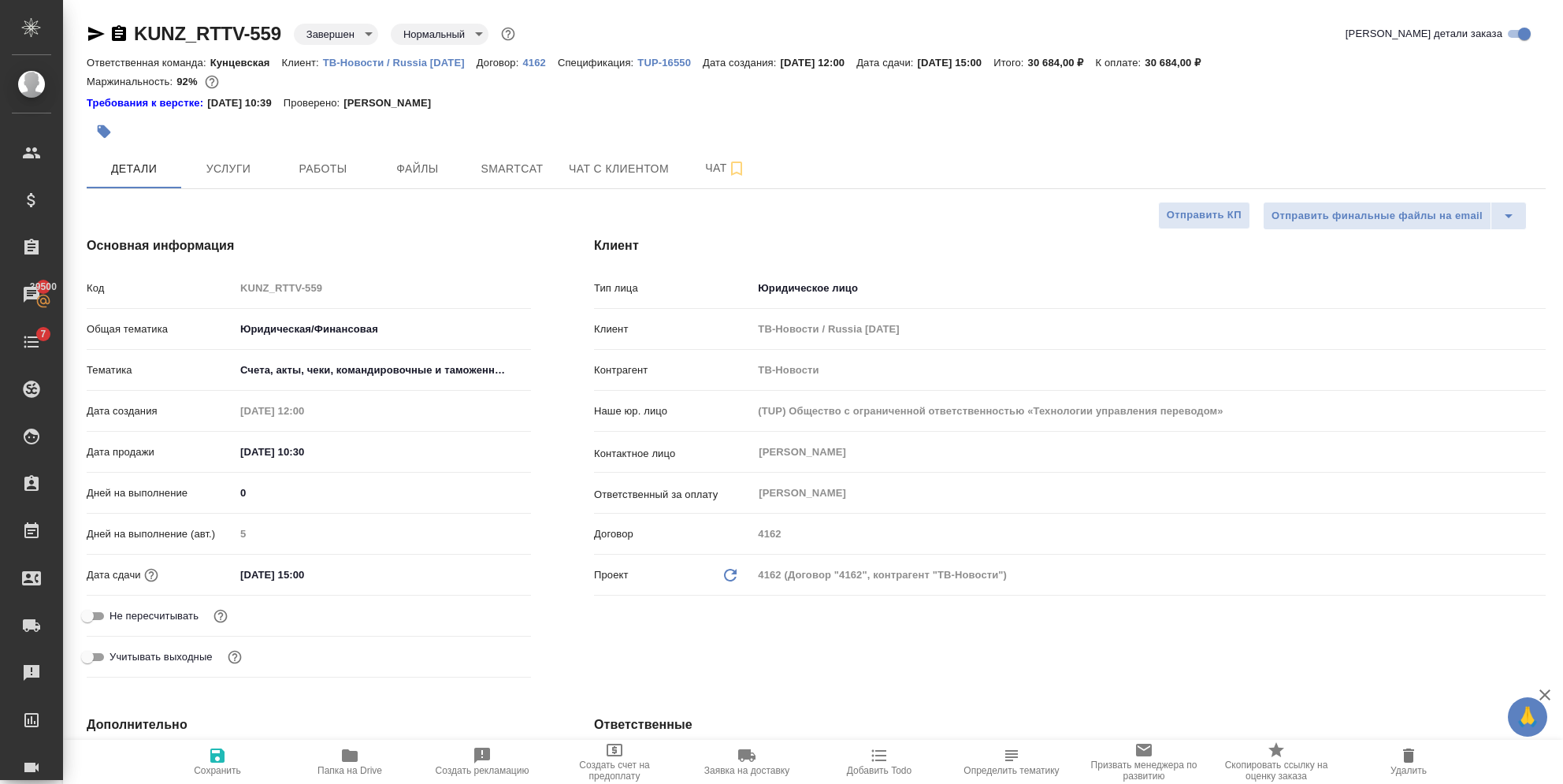
type textarea "x"
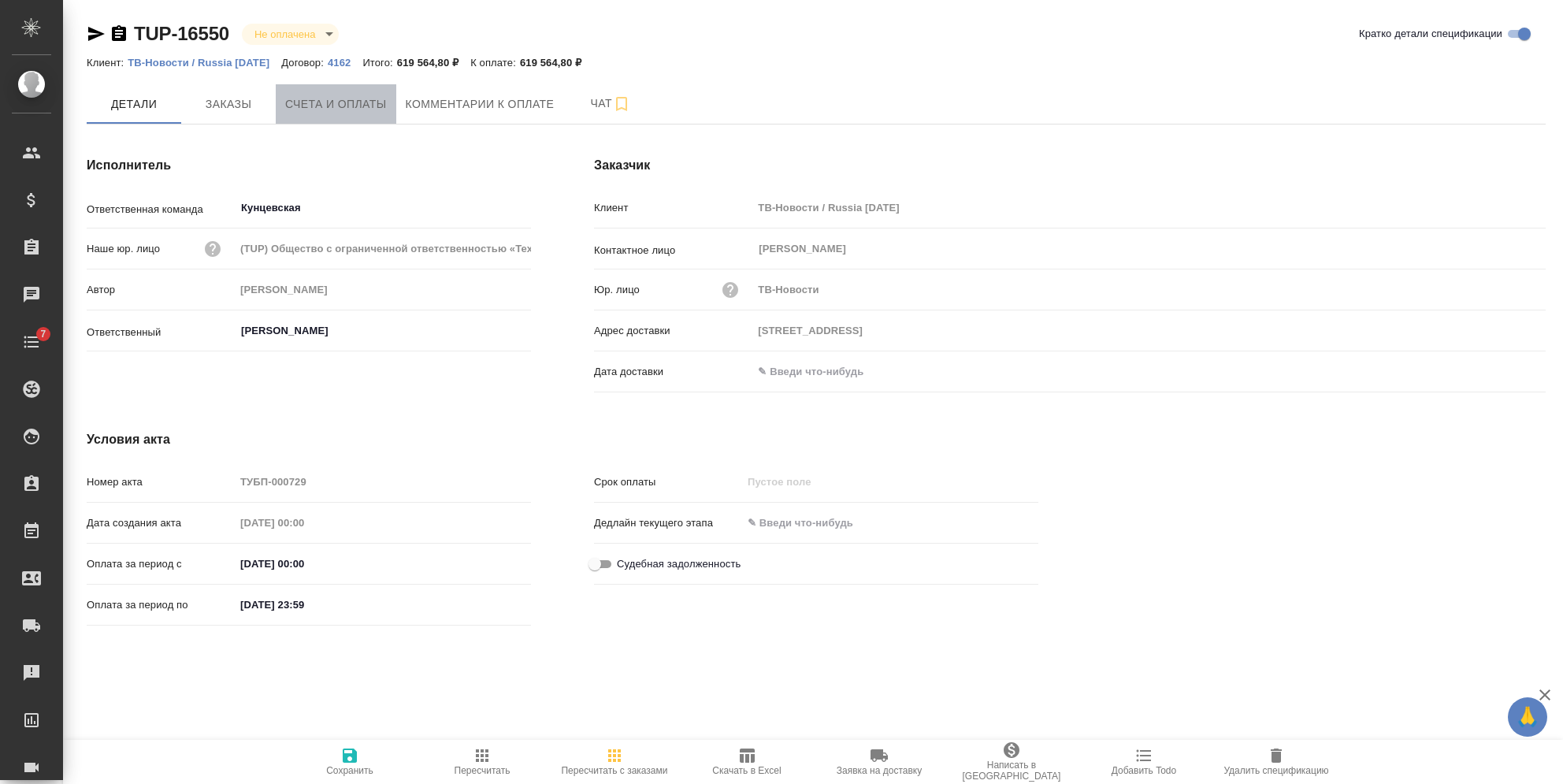
click at [313, 105] on span "Счета и оплаты" at bounding box center [336, 104] width 102 height 20
